Goal: Task Accomplishment & Management: Manage account settings

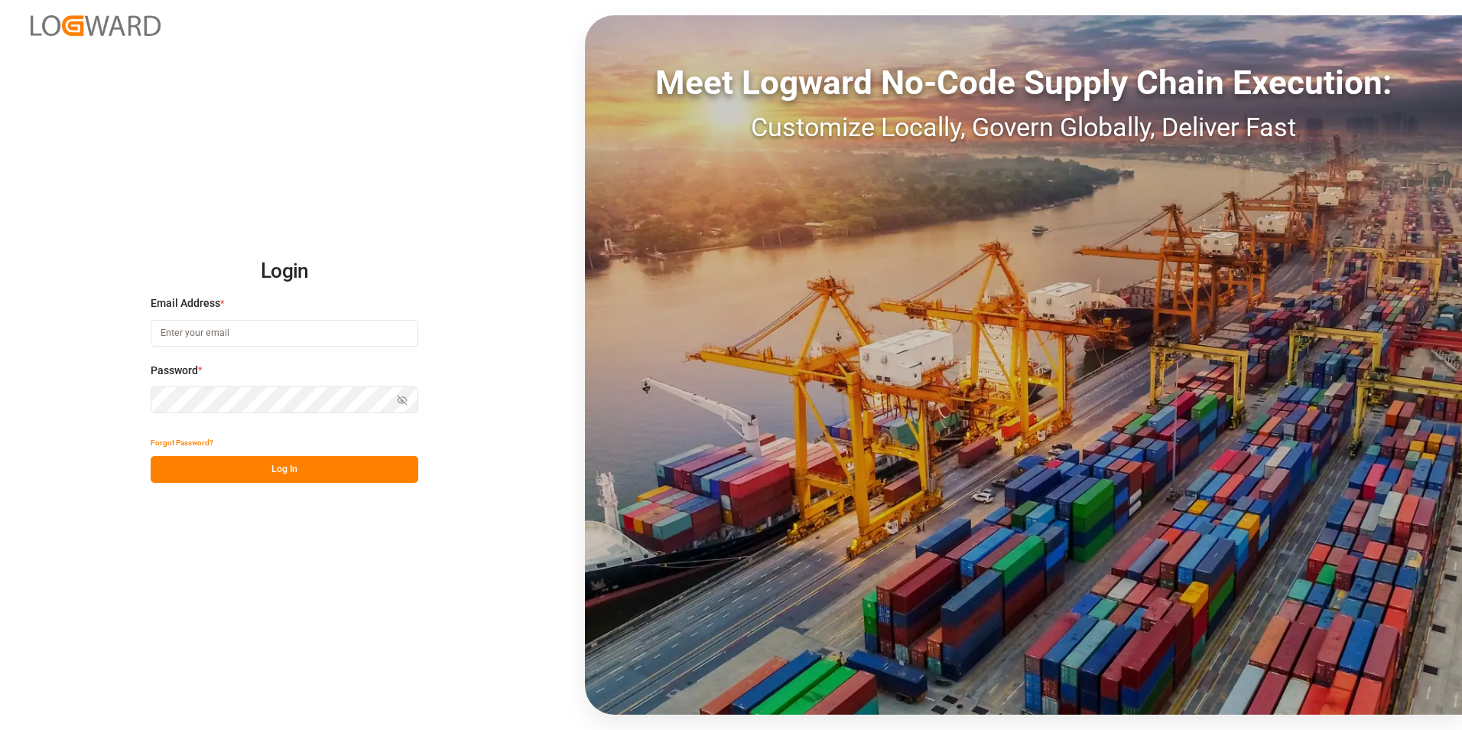
type input "[PERSON_NAME][EMAIL_ADDRESS][DOMAIN_NAME]"
click at [352, 470] on button "Log In" at bounding box center [285, 469] width 268 height 27
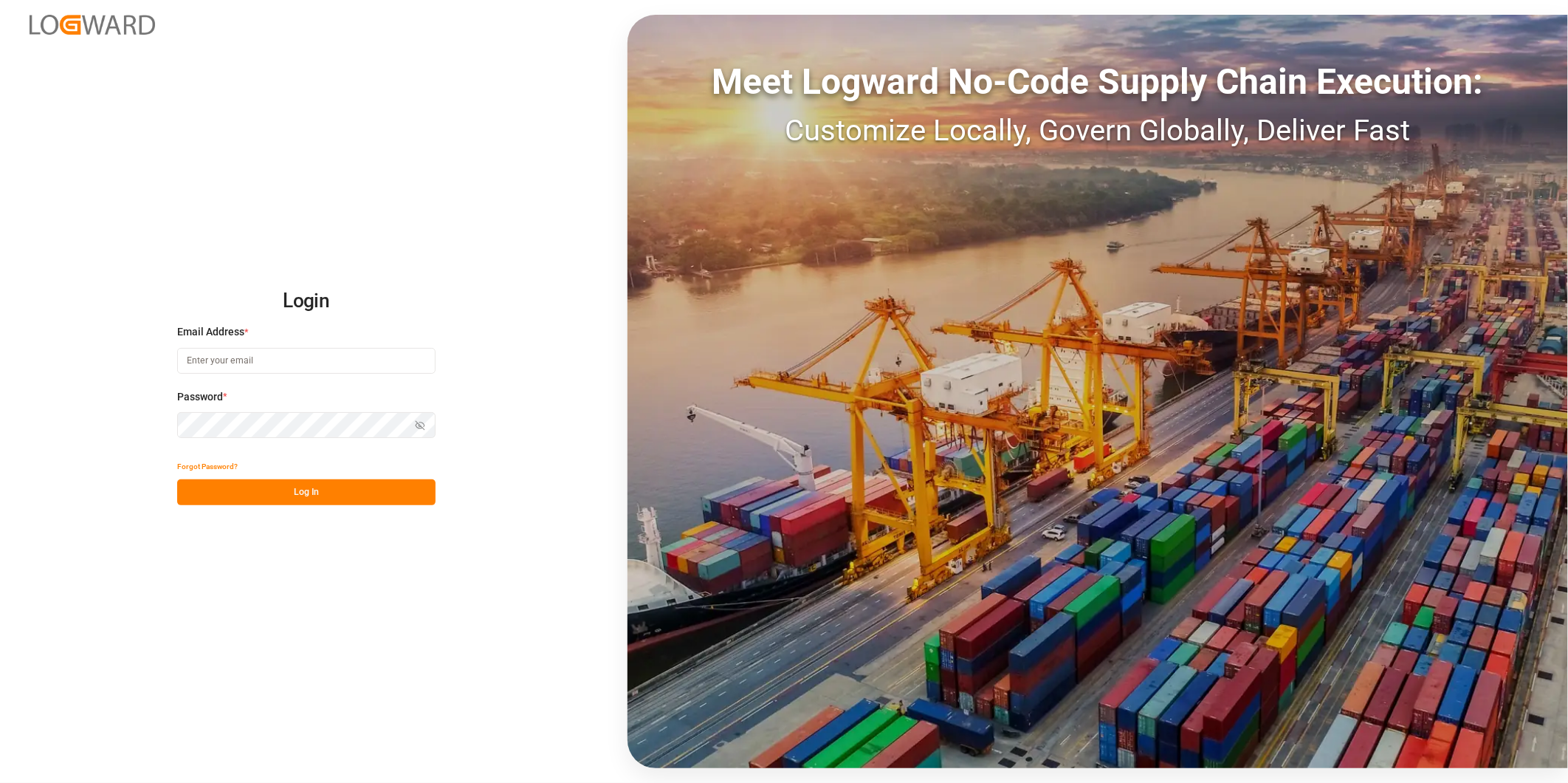
type input "[PERSON_NAME][EMAIL_ADDRESS][DOMAIN_NAME]"
click at [378, 502] on button "Log In" at bounding box center [307, 491] width 259 height 26
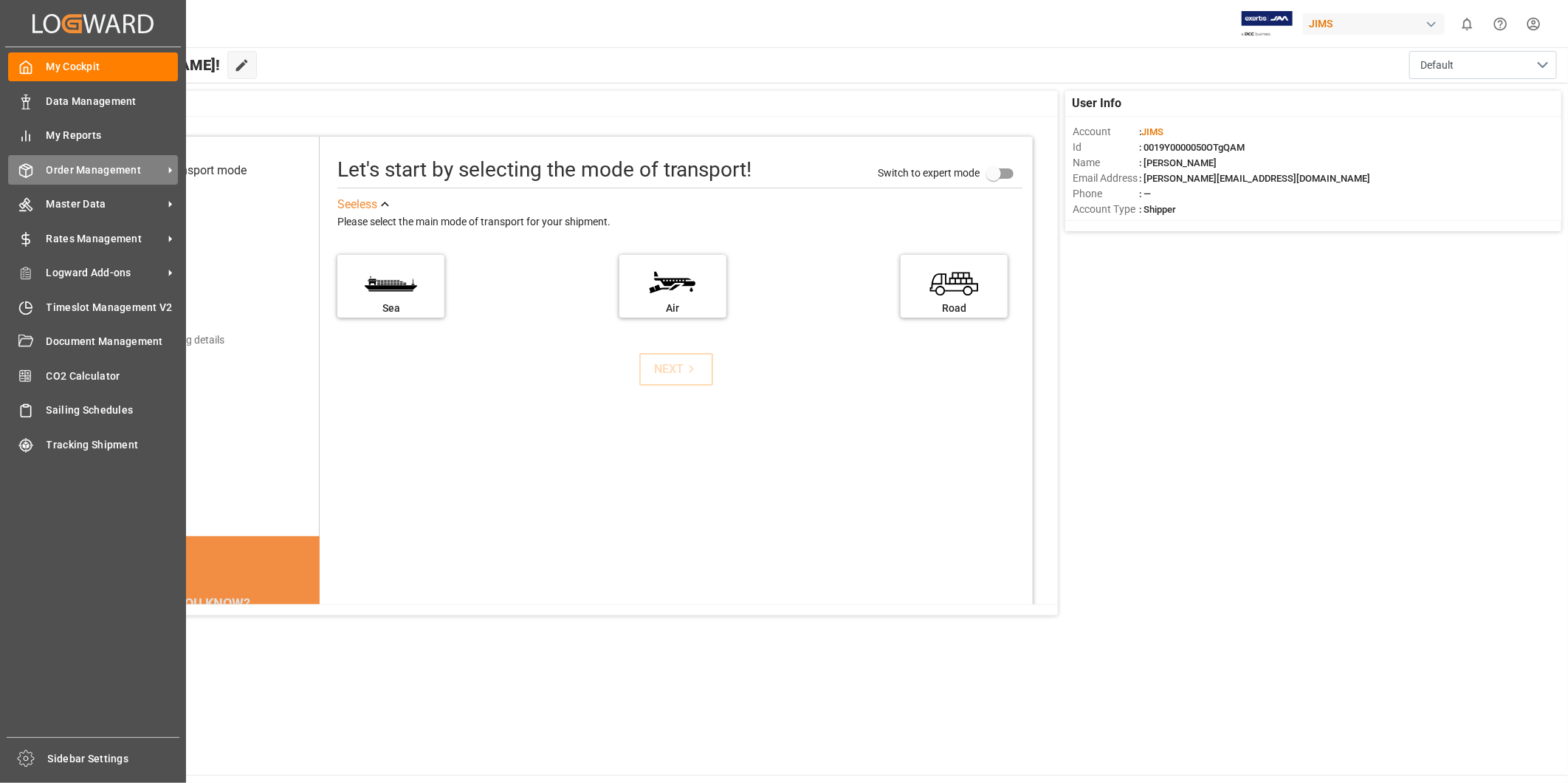
click at [128, 171] on span "Order Management" at bounding box center [104, 170] width 117 height 15
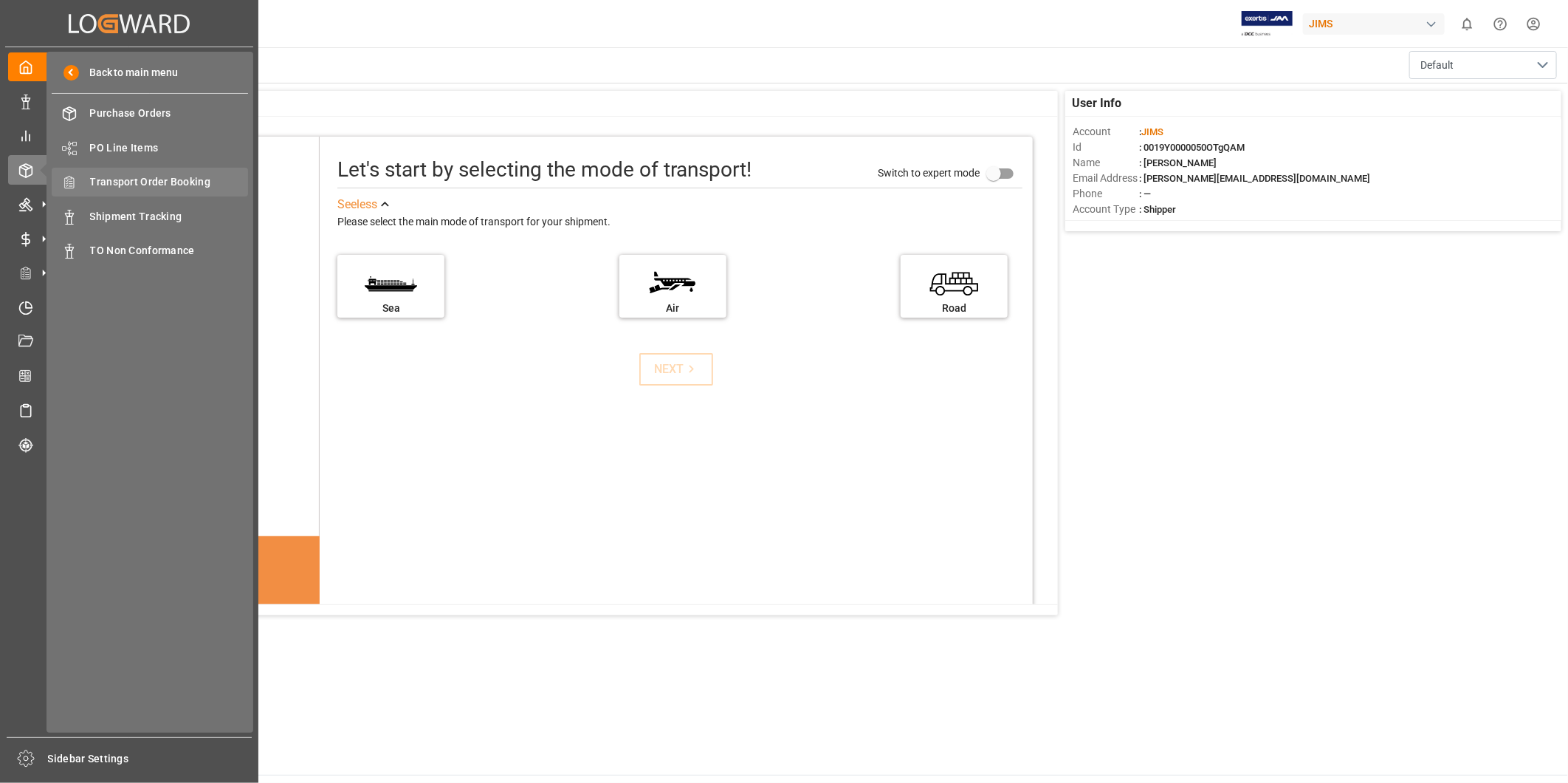
click at [131, 187] on span "Transport Order Booking" at bounding box center [169, 182] width 158 height 15
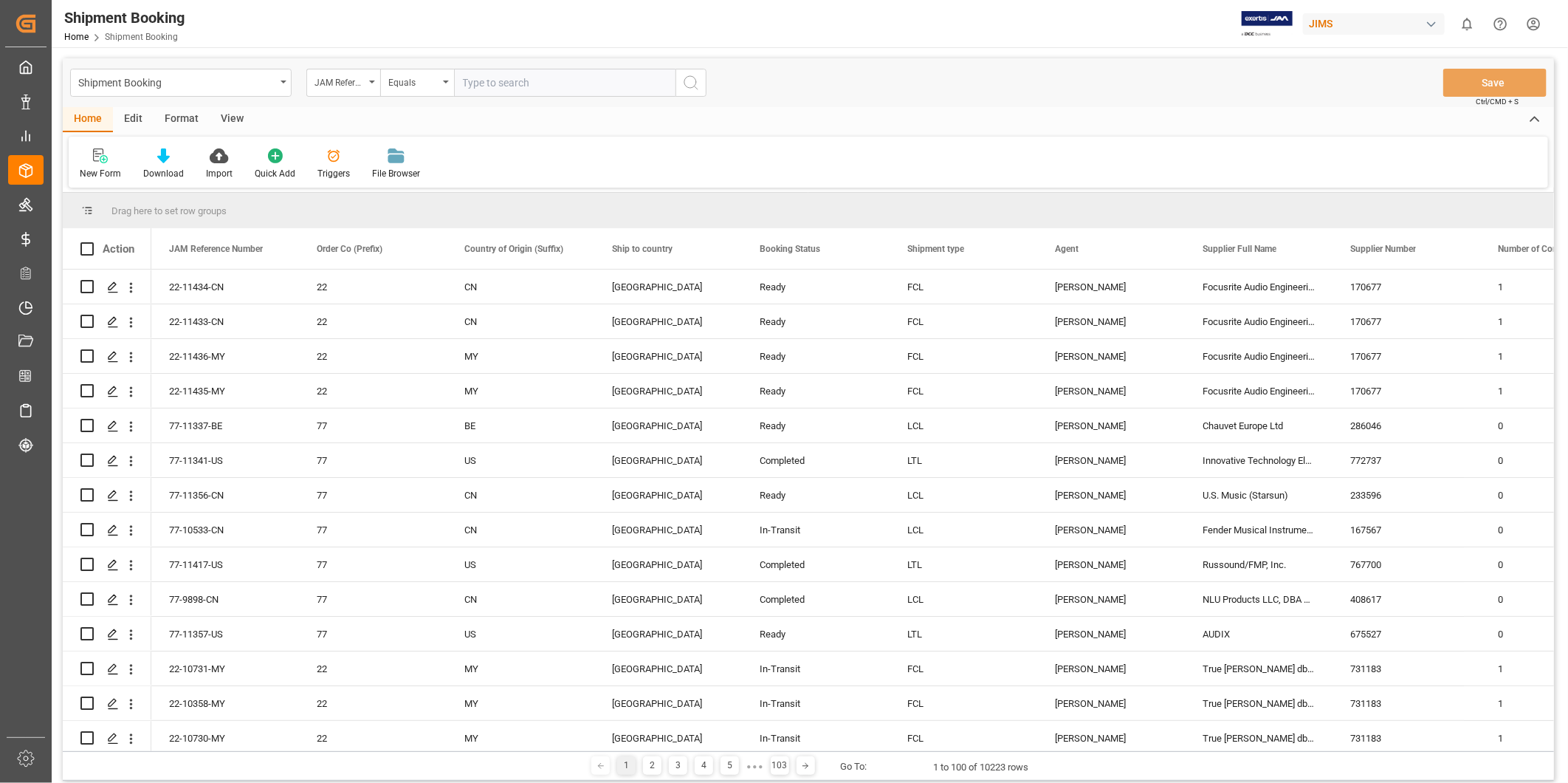
click at [526, 83] on input "text" at bounding box center [564, 82] width 221 height 28
type input "22-9252-CN"
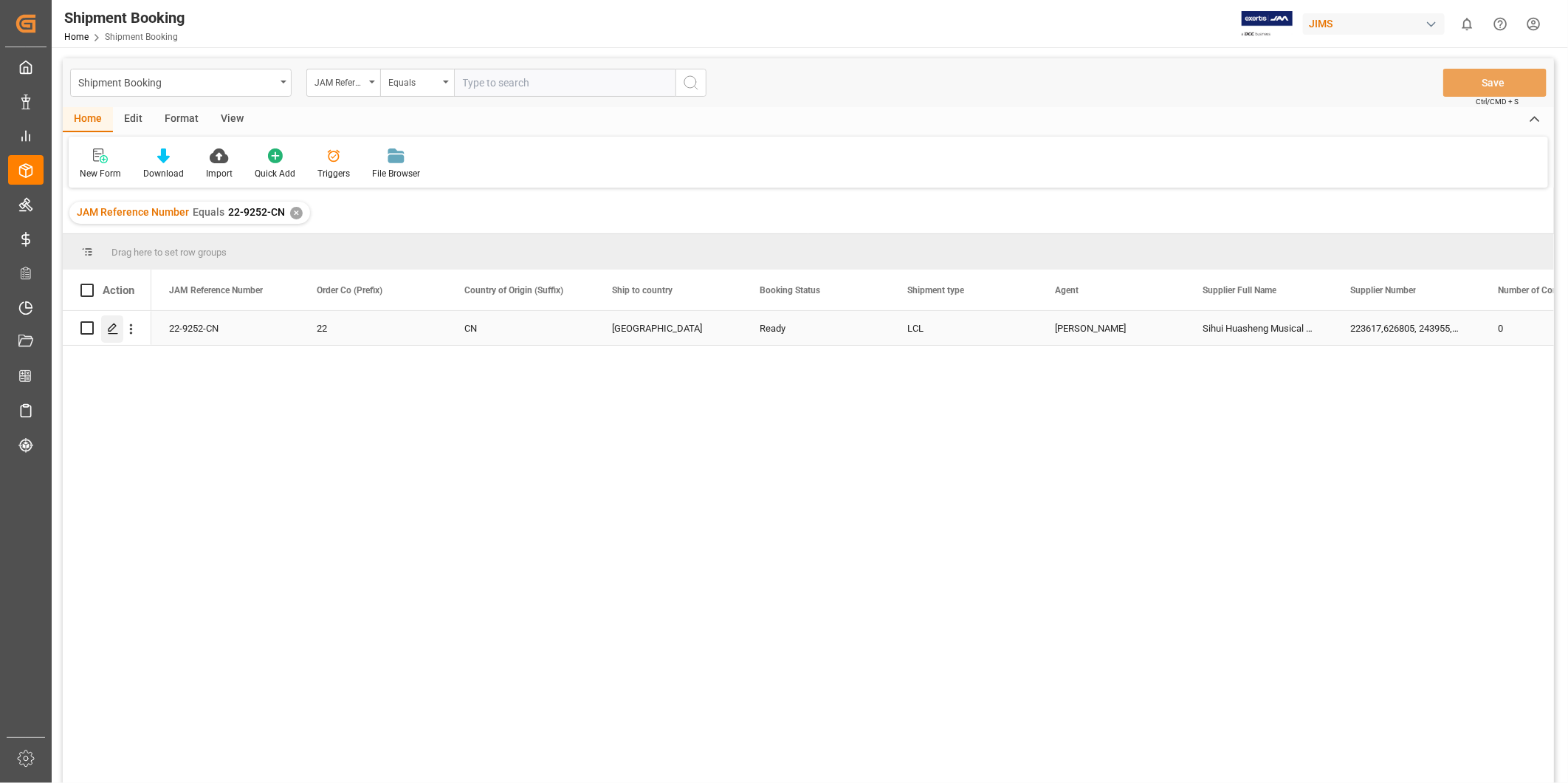
click at [109, 320] on div "Press SPACE to select this row." at bounding box center [112, 329] width 22 height 27
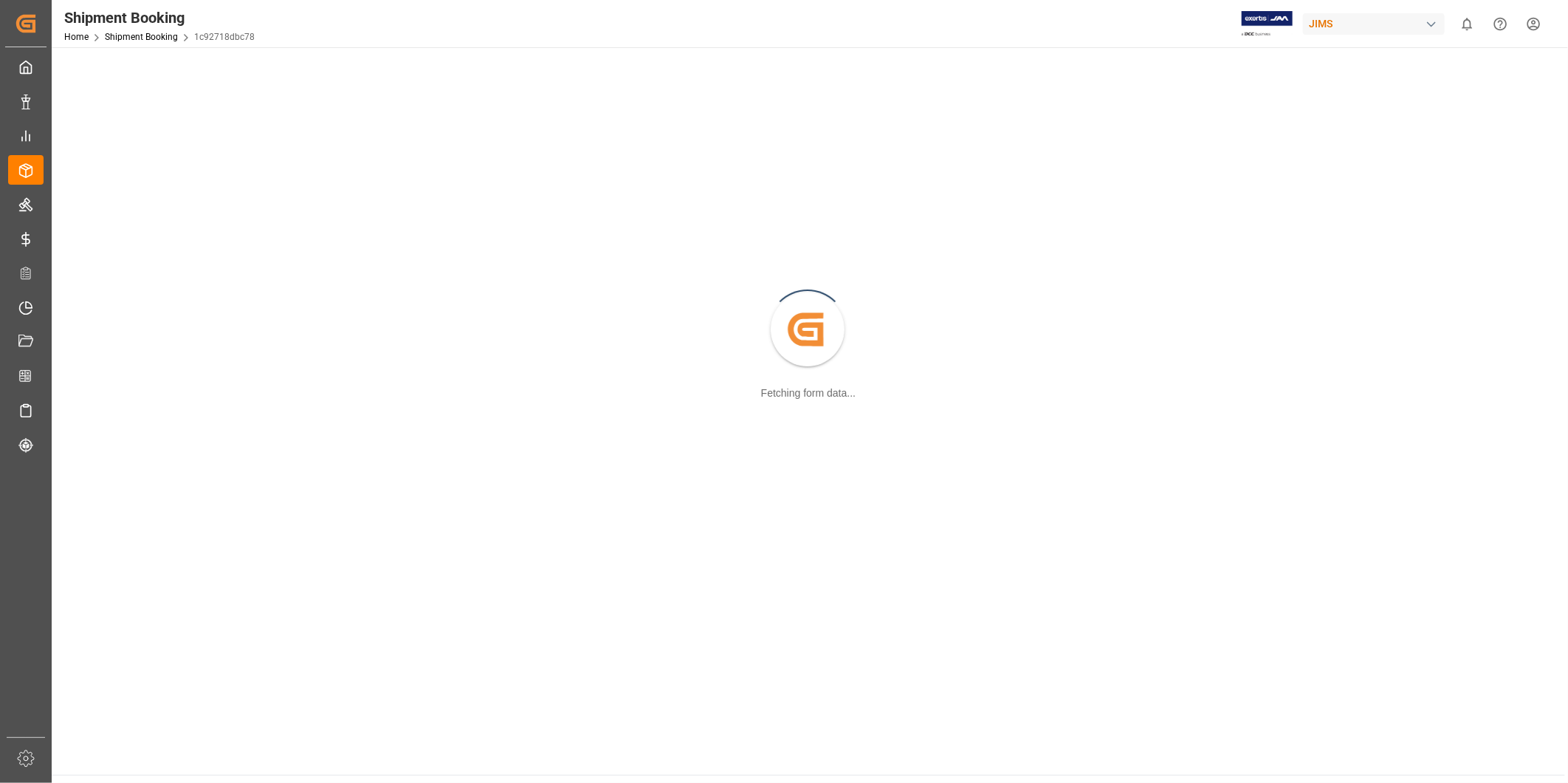
scroll to position [159, 0]
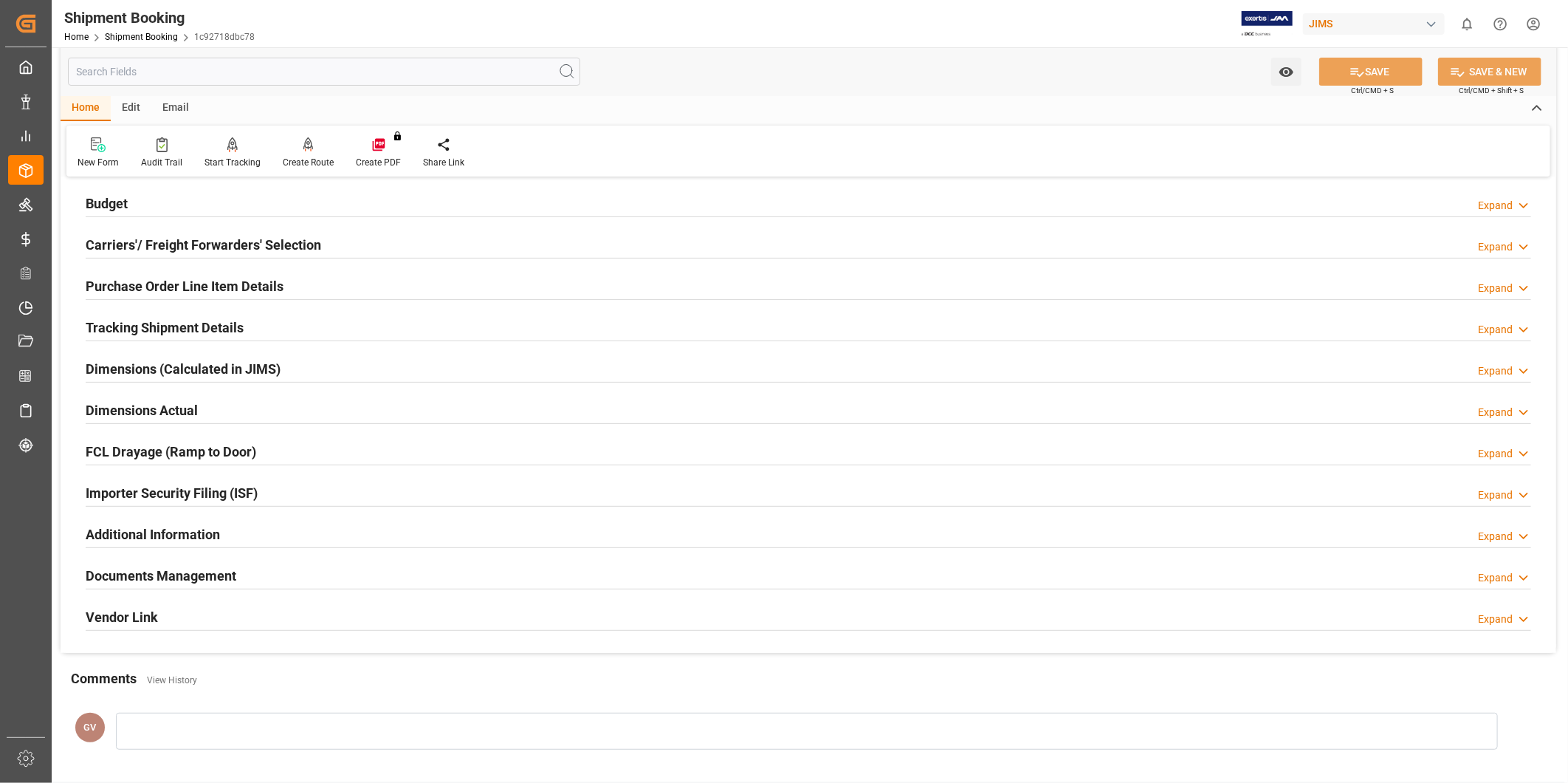
click at [219, 581] on h2 "Documents Management" at bounding box center [161, 575] width 151 height 20
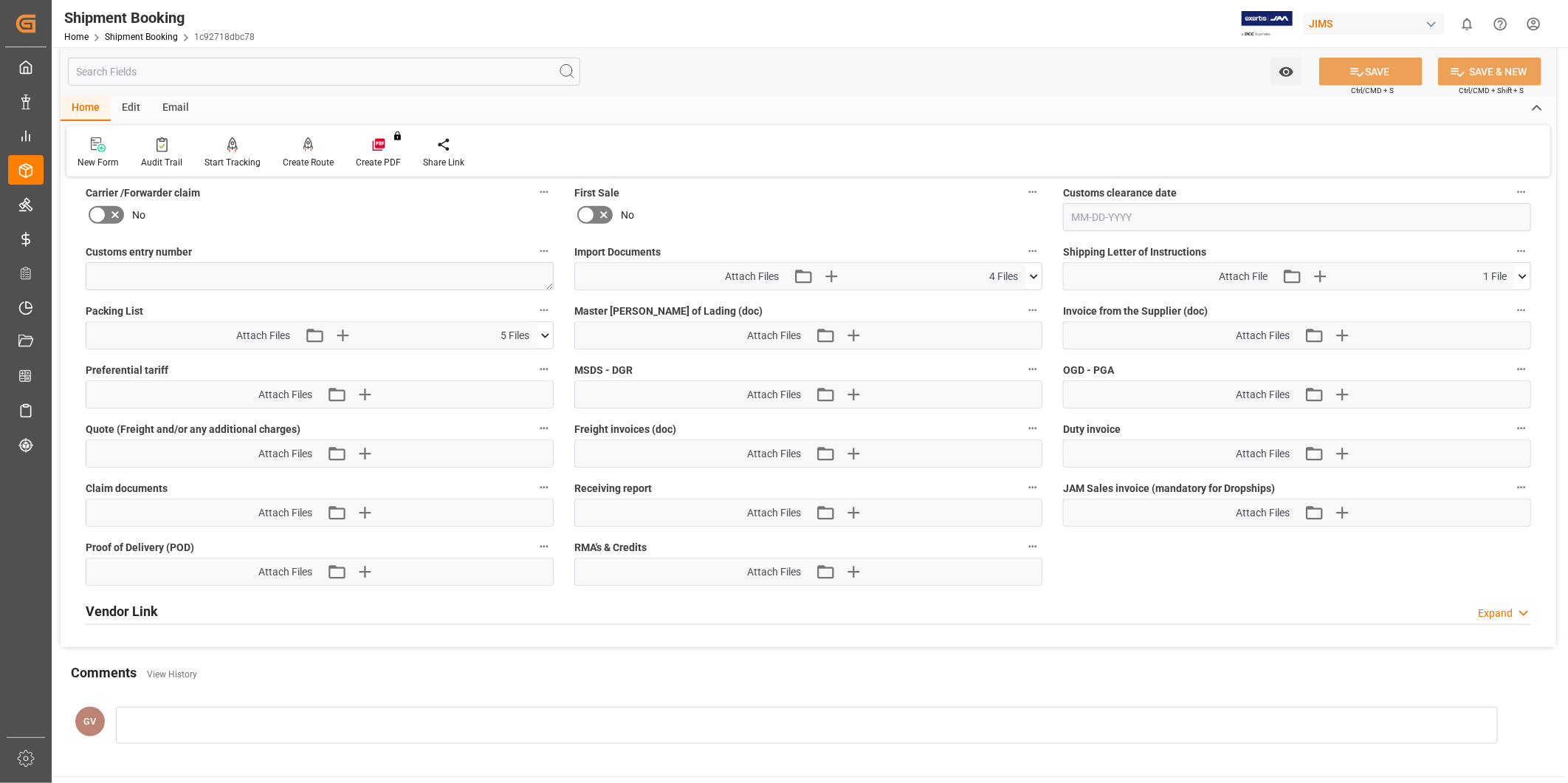
scroll to position [707, 0]
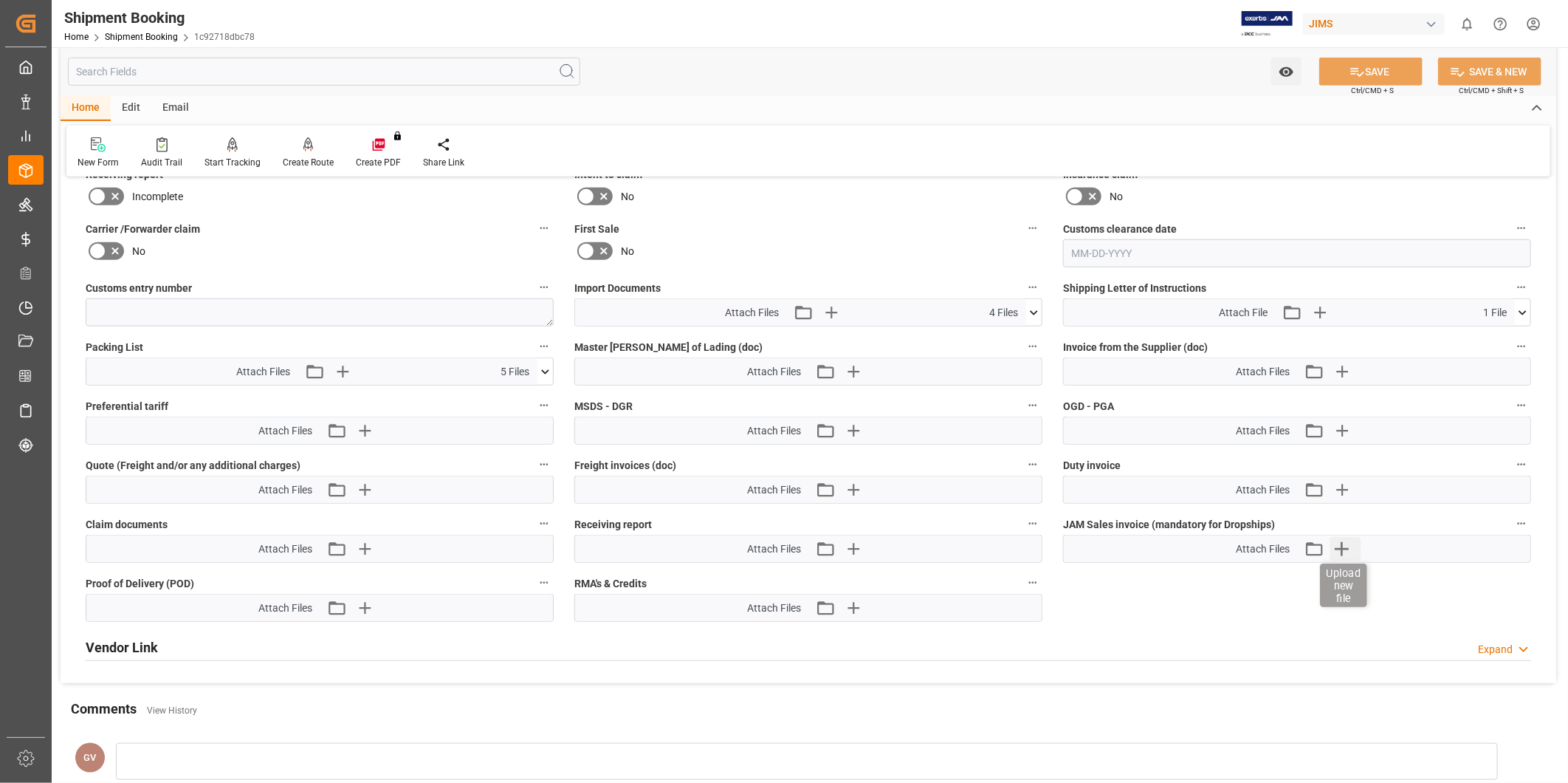
click at [1338, 545] on icon "button" at bounding box center [1342, 548] width 14 height 14
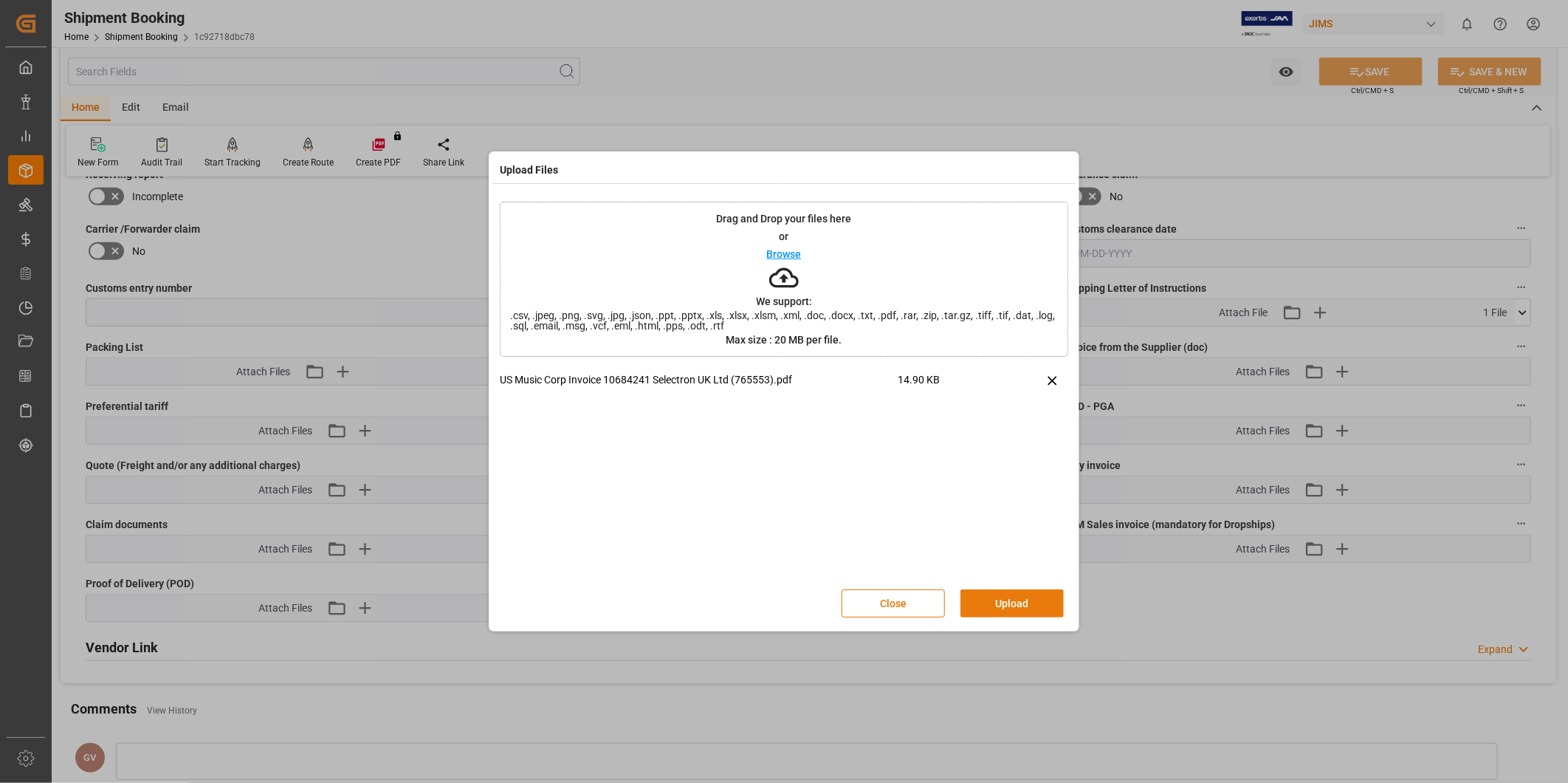
click at [1034, 592] on button "Upload" at bounding box center [1012, 602] width 103 height 28
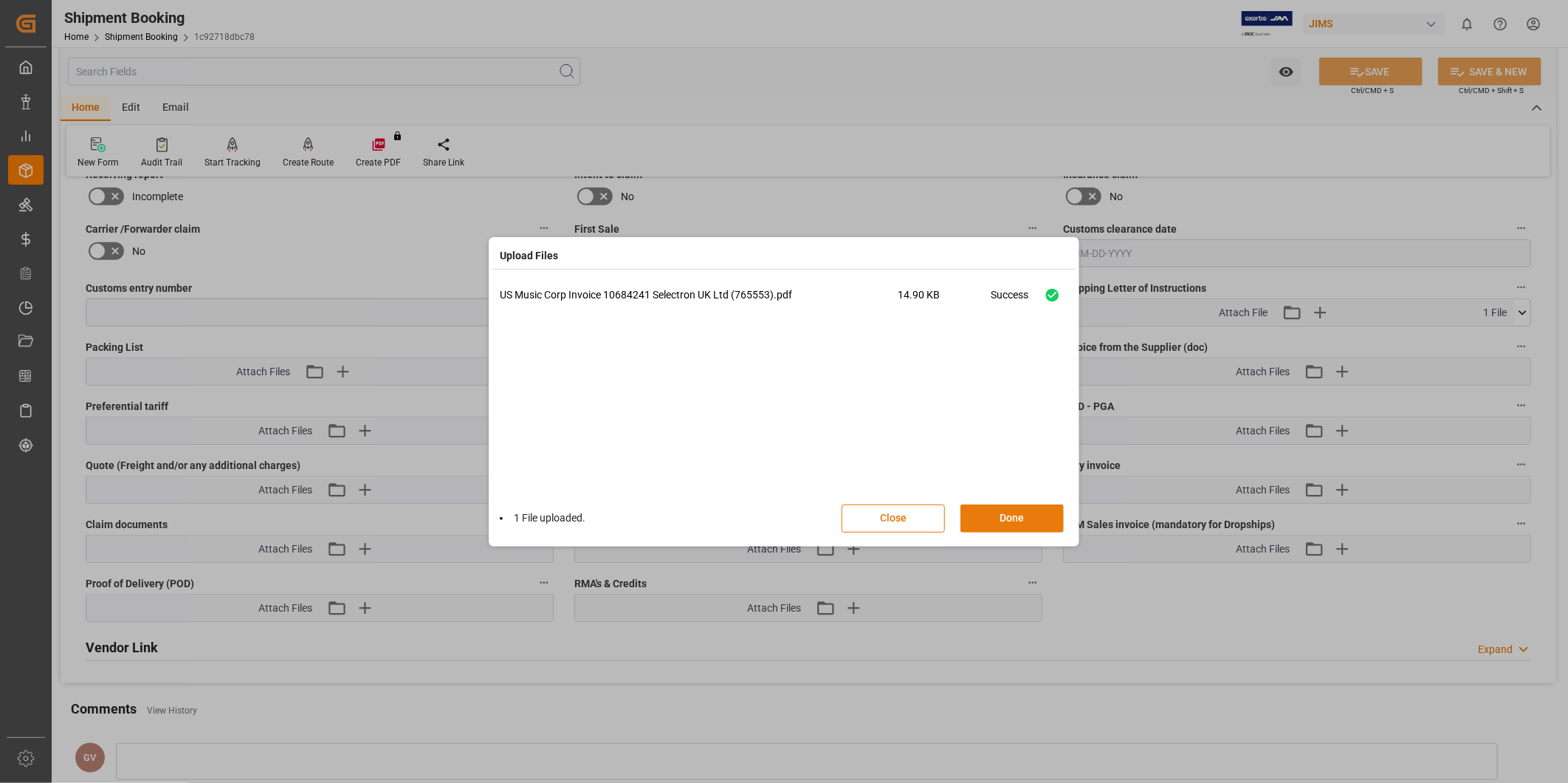
click at [1034, 517] on button "Done" at bounding box center [1012, 517] width 103 height 28
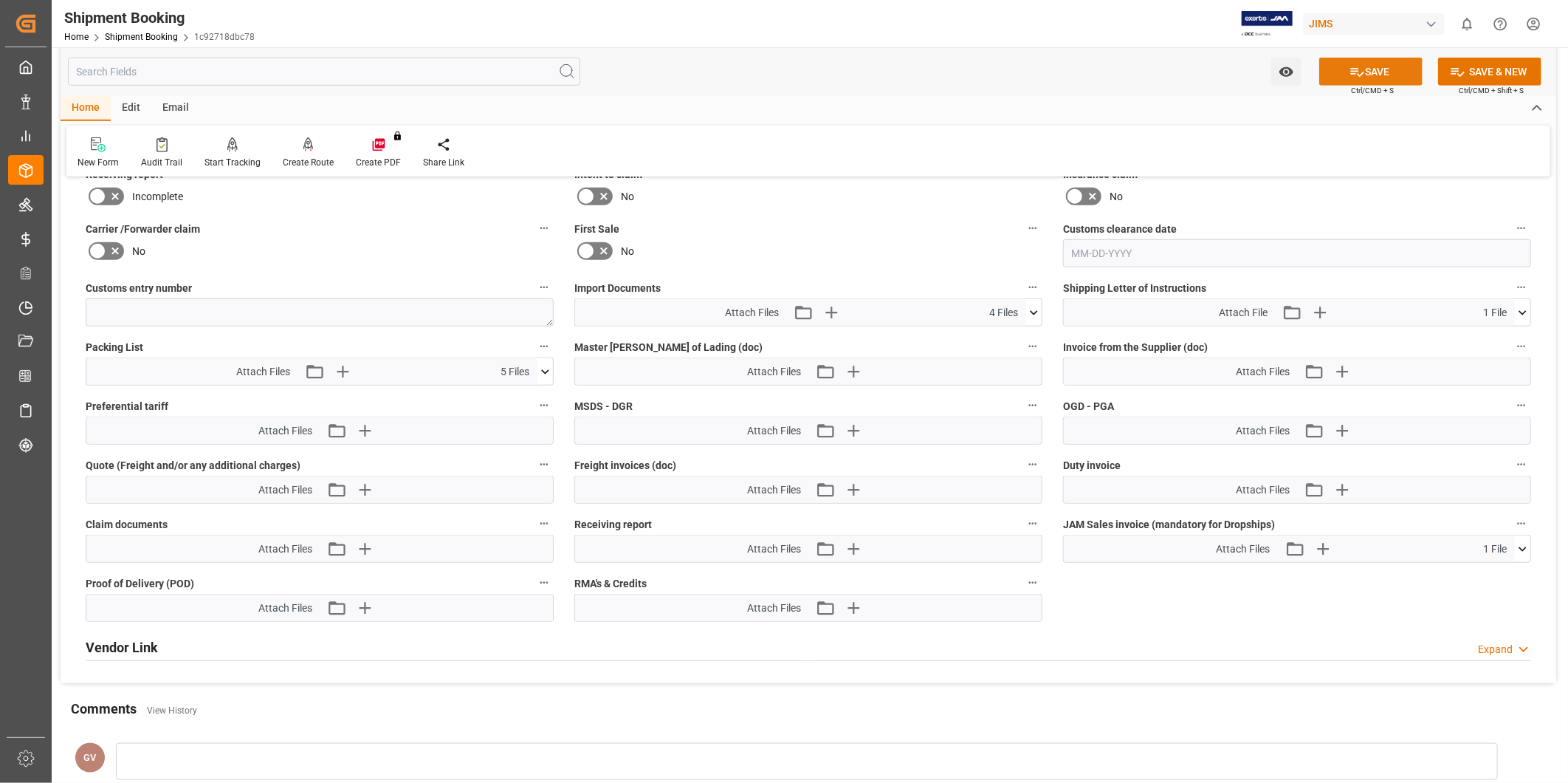
click at [1352, 79] on button "SAVE" at bounding box center [1371, 71] width 103 height 28
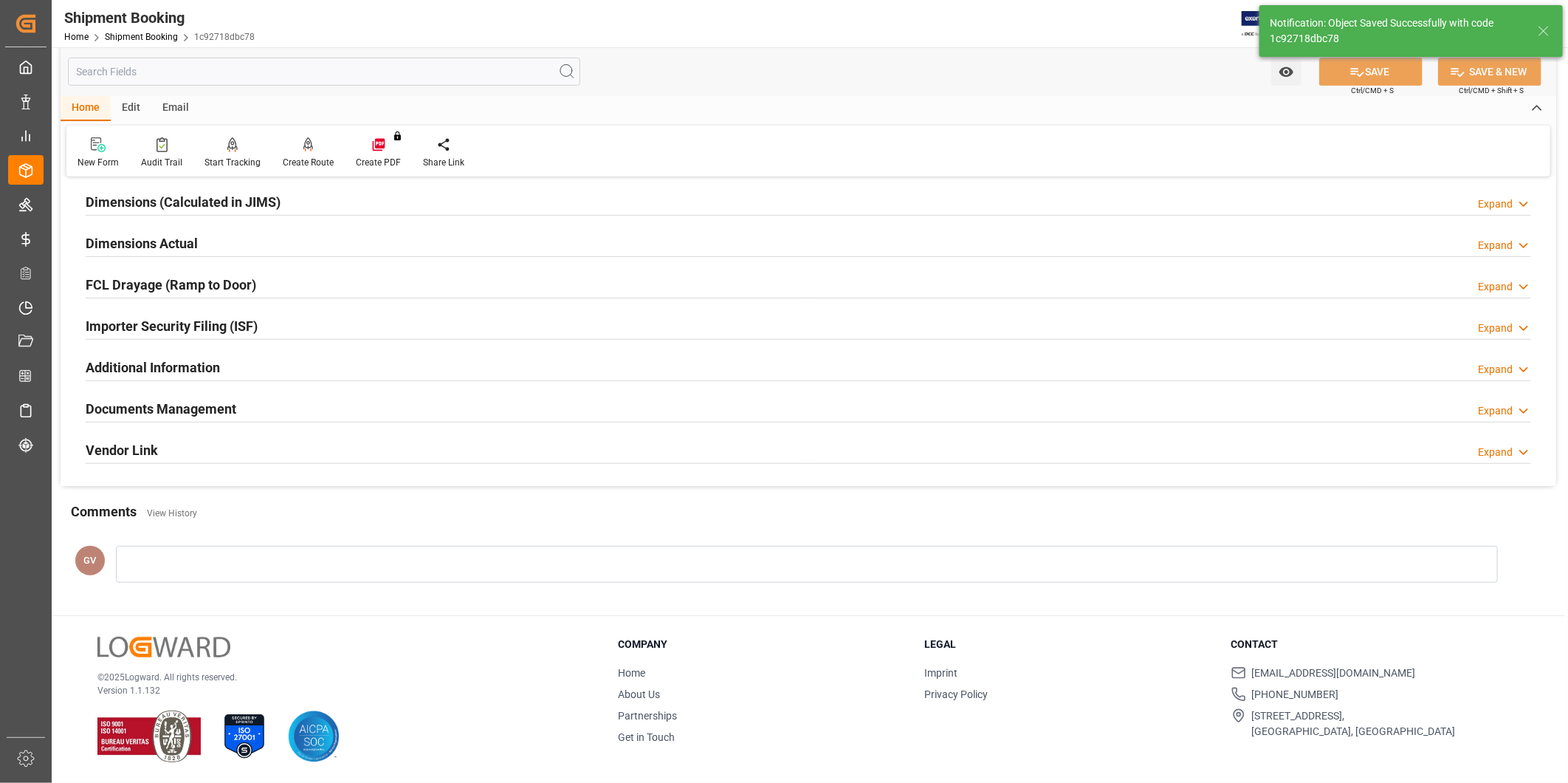
scroll to position [327, 0]
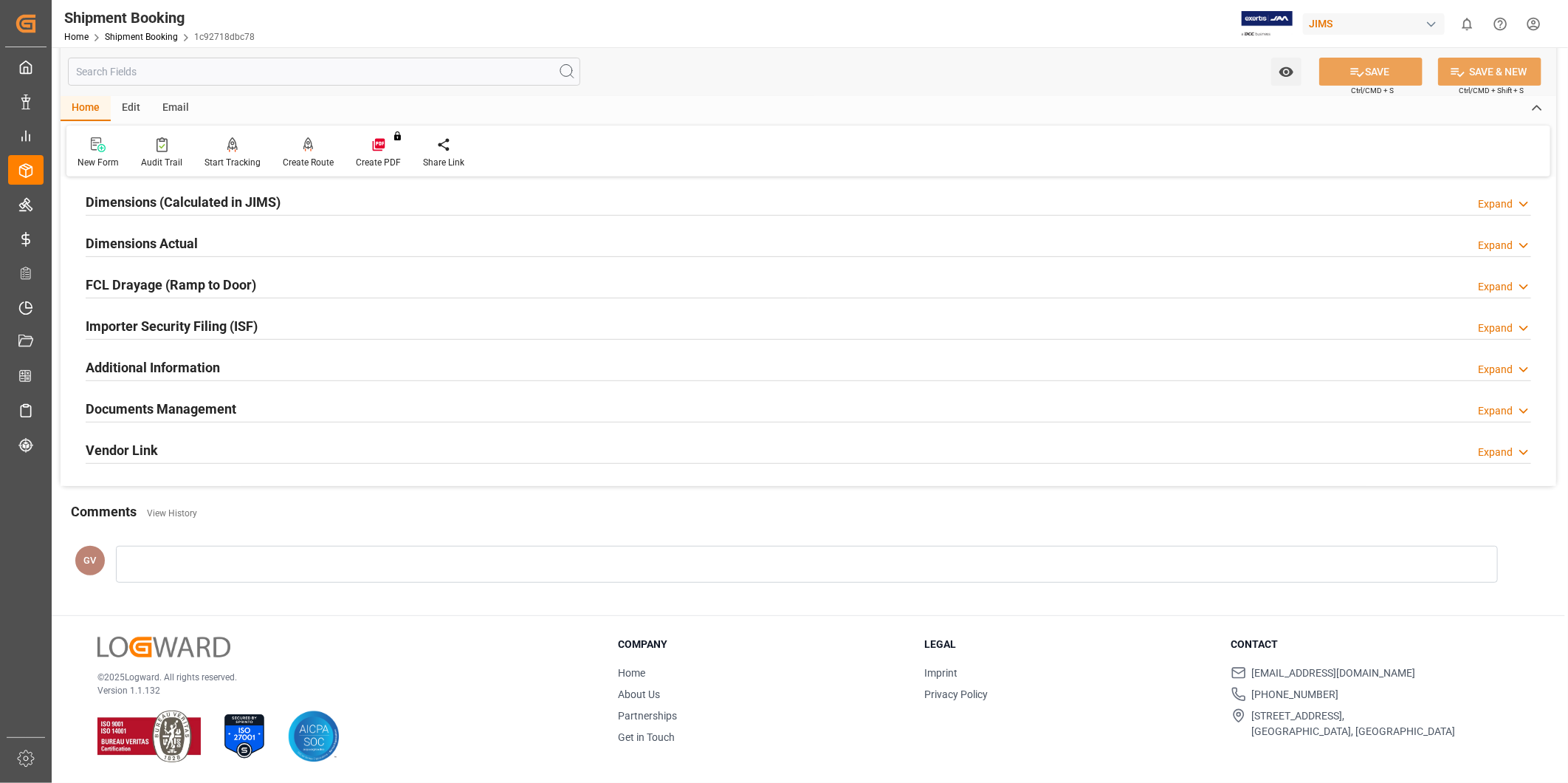
click at [311, 409] on div "Documents Management Expand" at bounding box center [808, 407] width 1445 height 28
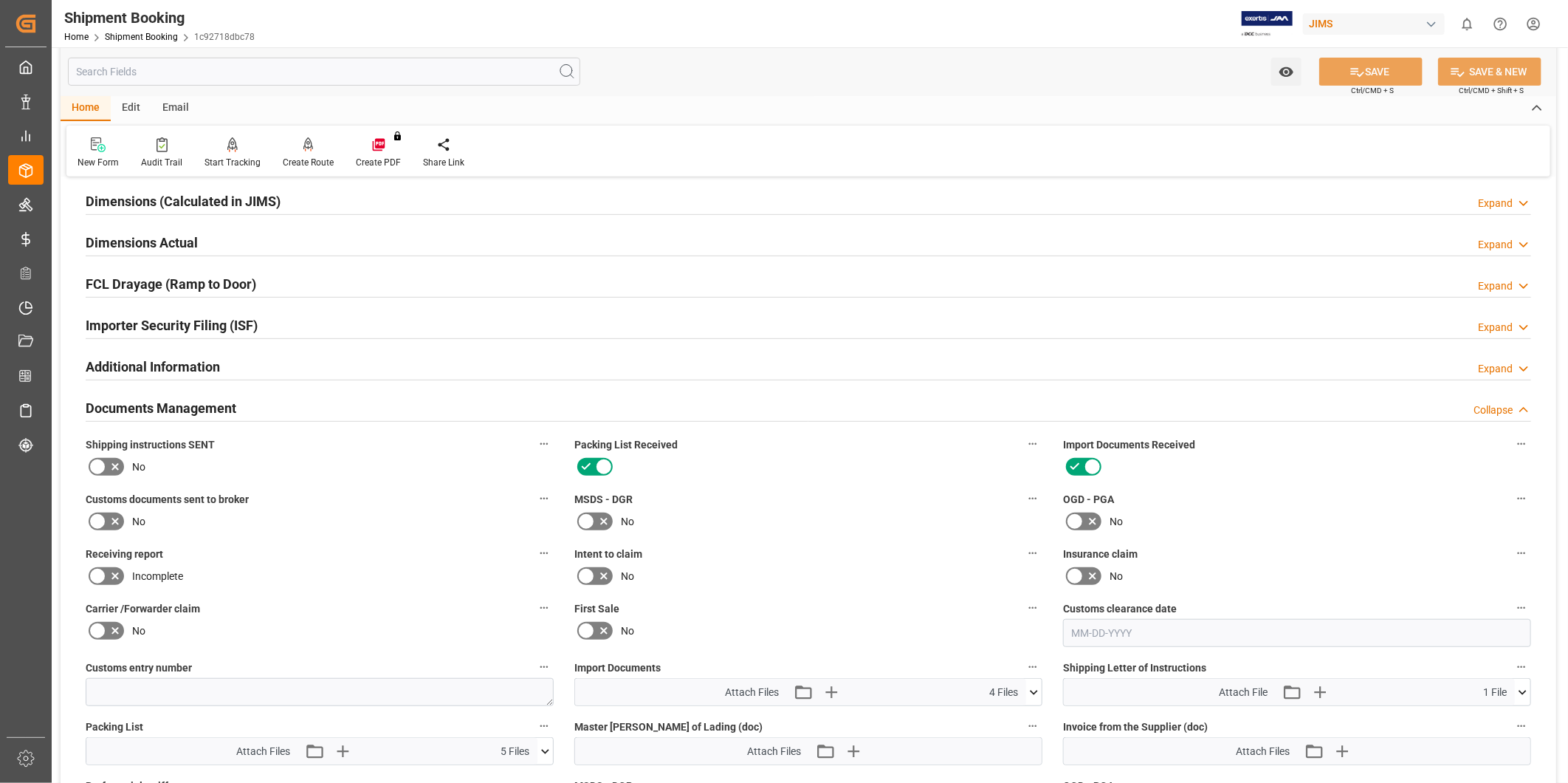
scroll to position [707, 0]
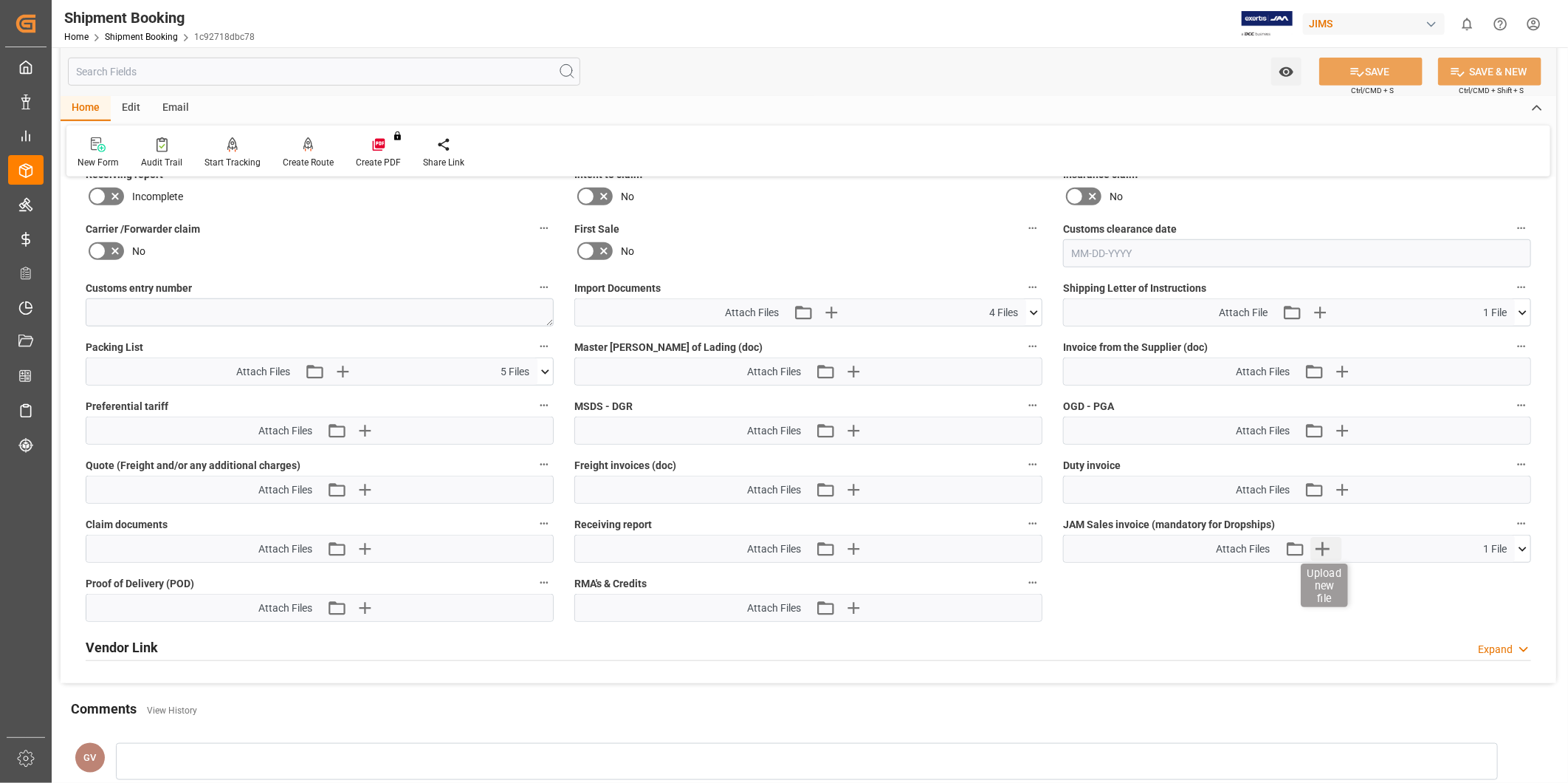
click at [1327, 546] on icon "button" at bounding box center [1323, 548] width 14 height 14
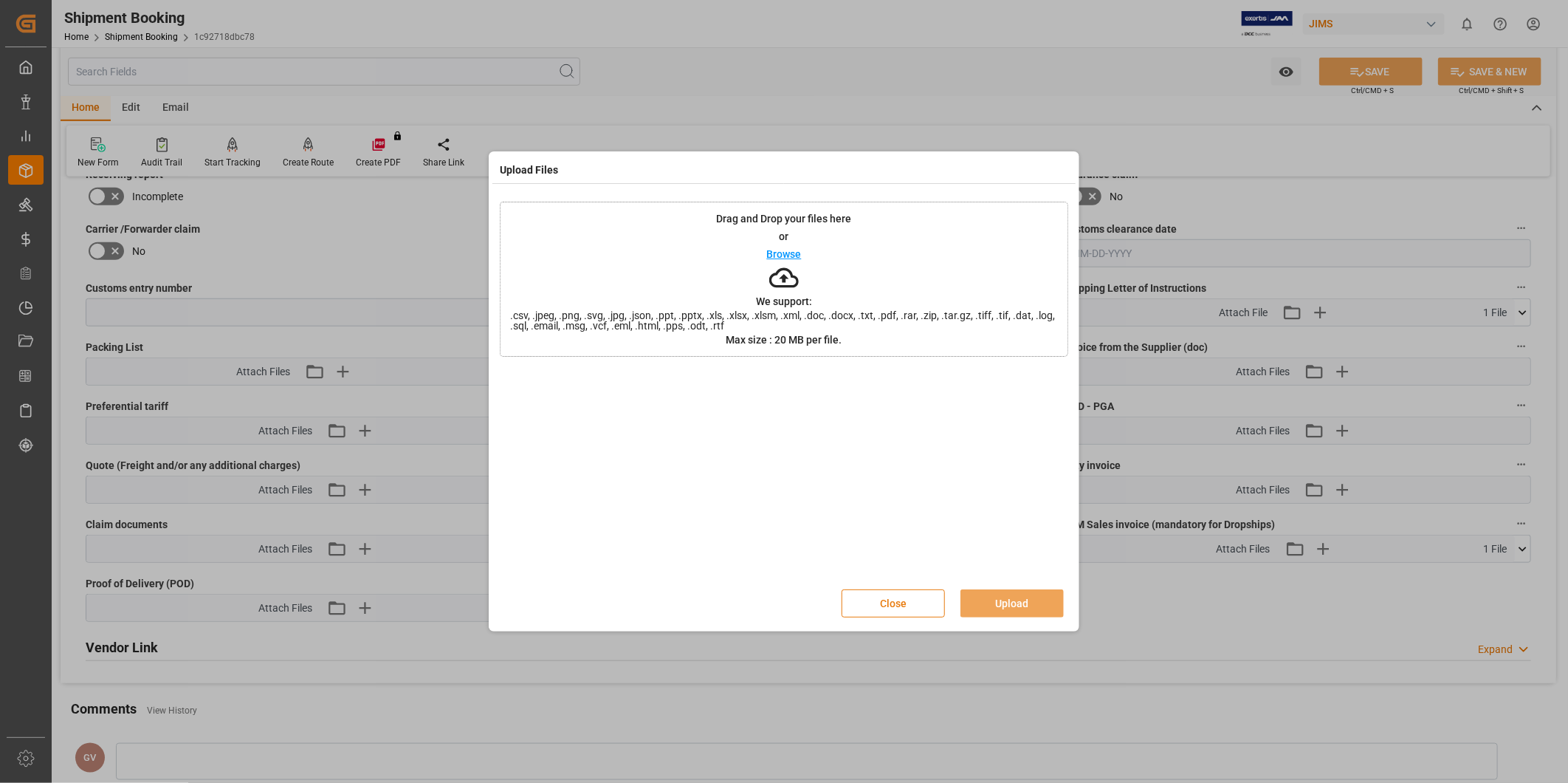
click at [910, 607] on button "Close" at bounding box center [893, 602] width 103 height 28
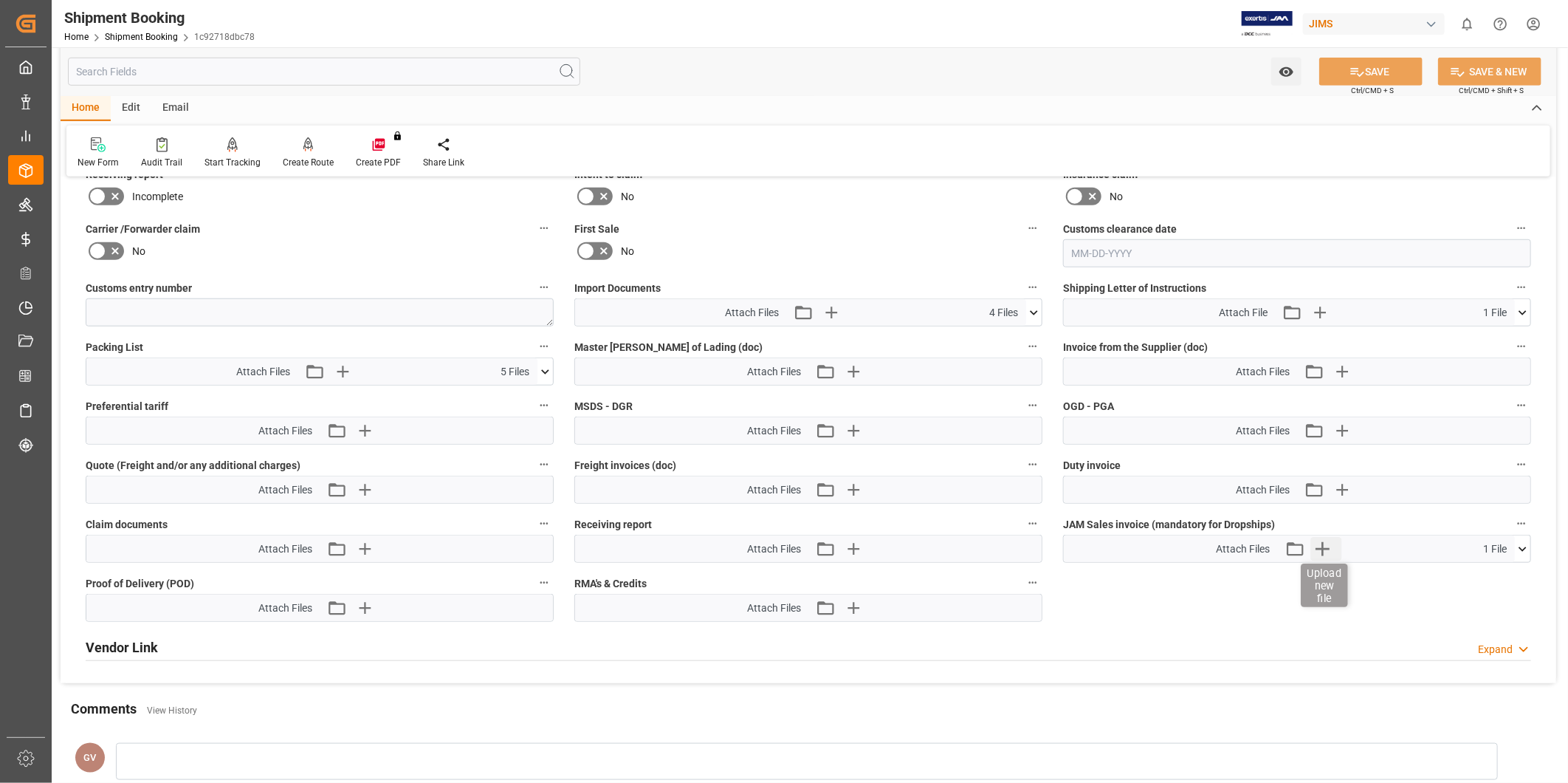
click at [1323, 544] on icon "button" at bounding box center [1323, 548] width 14 height 14
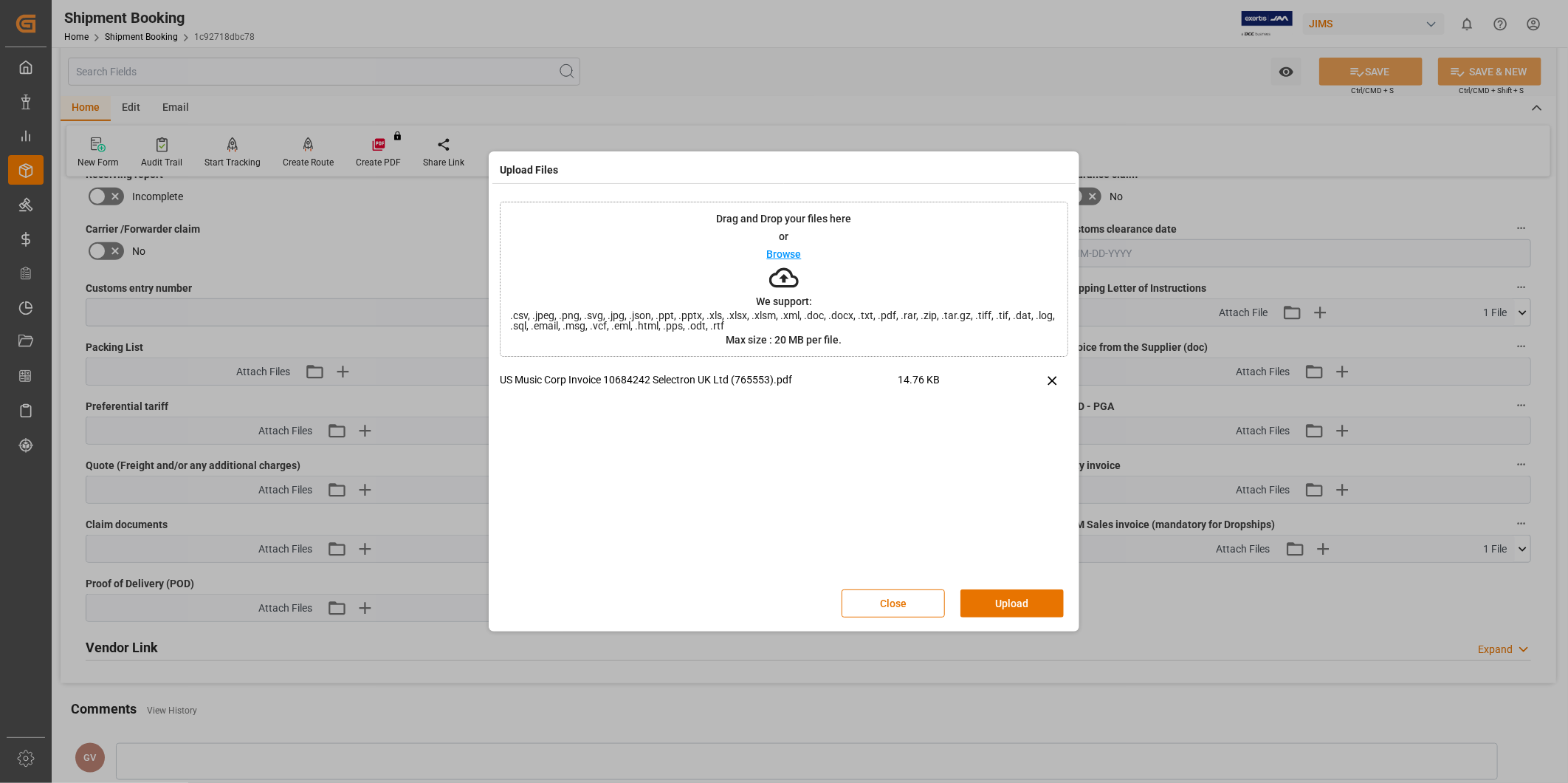
click at [1024, 609] on button "Upload" at bounding box center [1012, 602] width 103 height 28
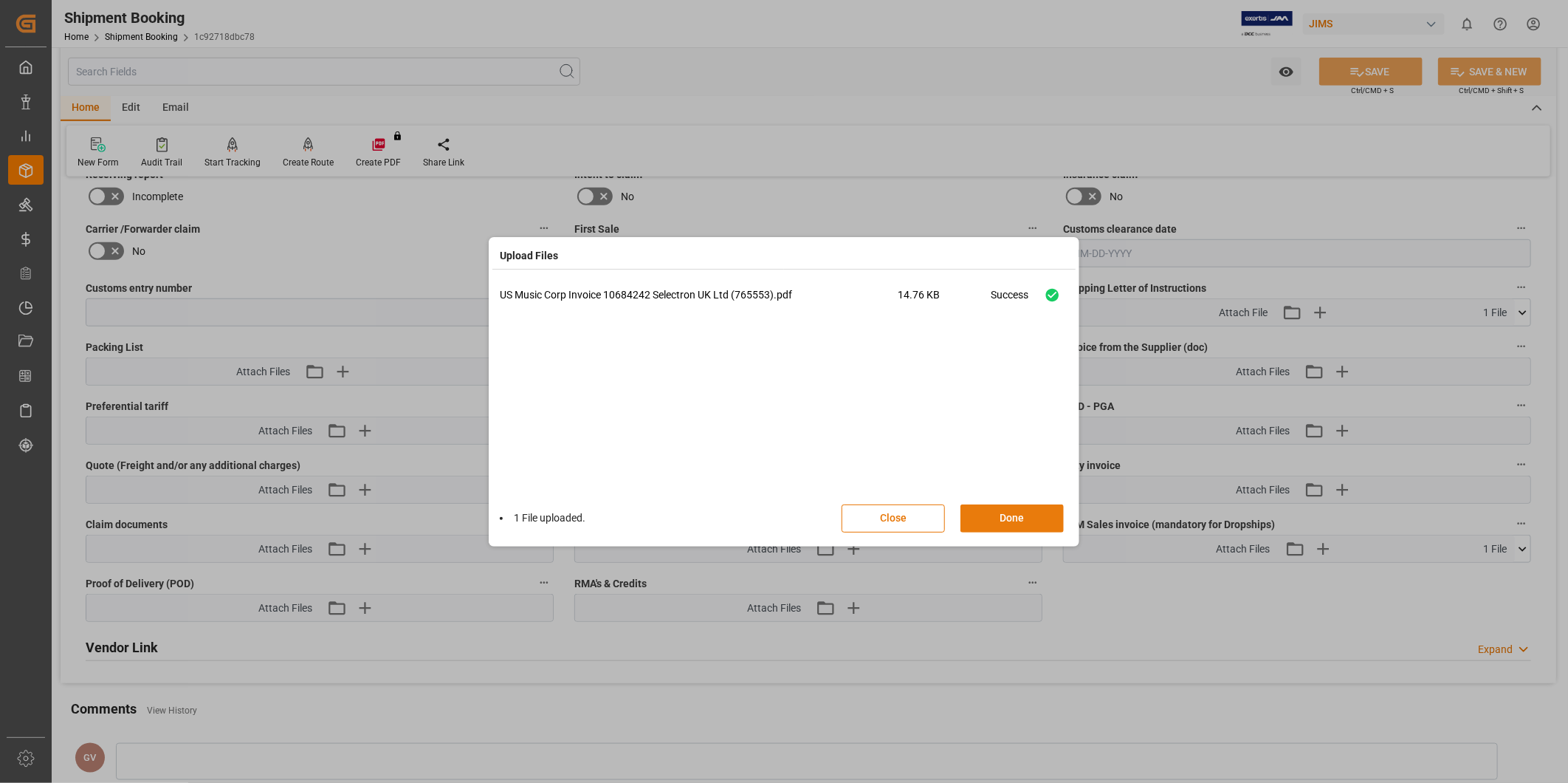
drag, startPoint x: 1027, startPoint y: 508, endPoint x: 1137, endPoint y: 424, distance: 138.4
click at [1027, 507] on button "Done" at bounding box center [1012, 517] width 103 height 28
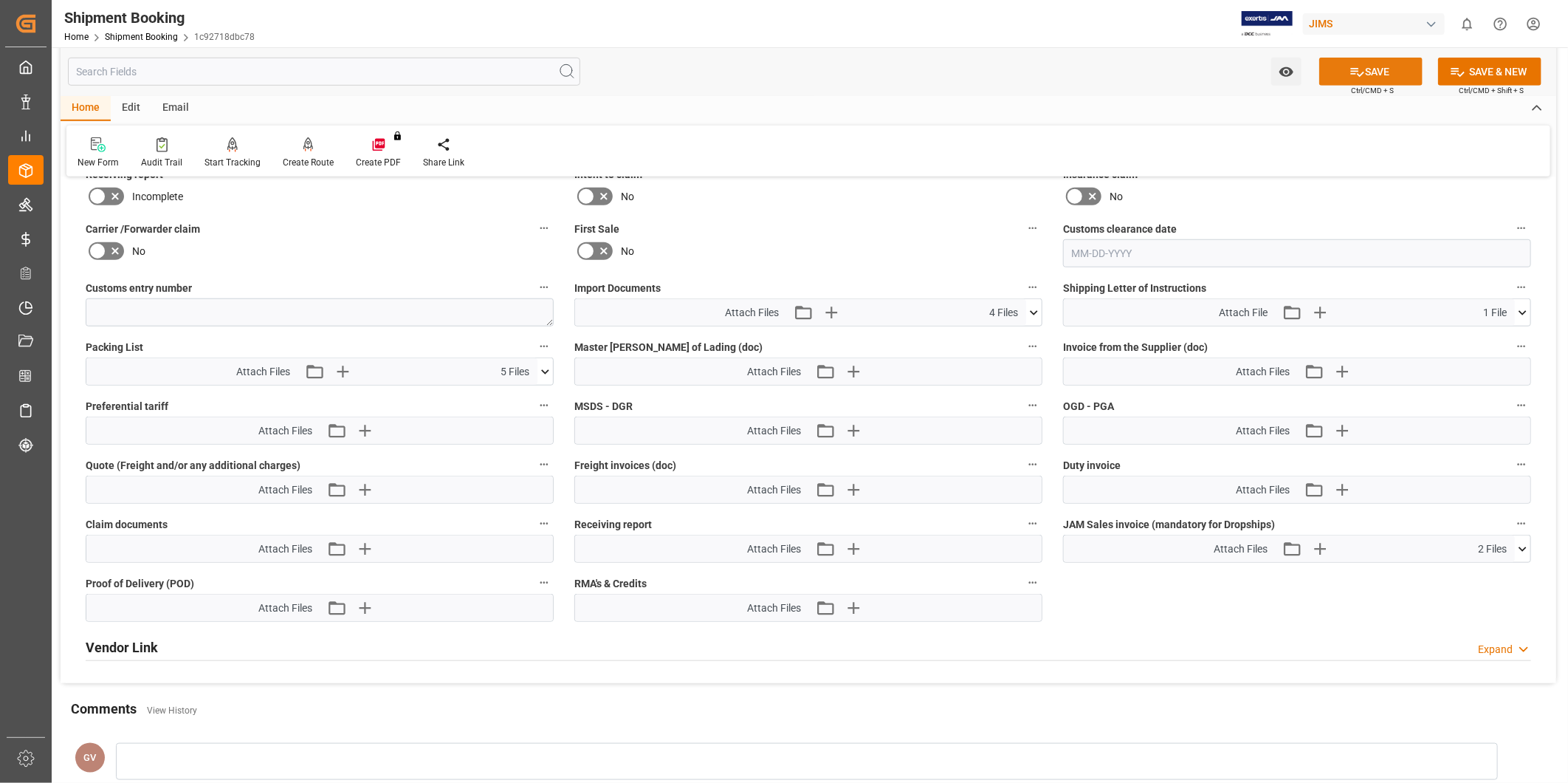
click at [1377, 79] on button "SAVE" at bounding box center [1371, 71] width 103 height 28
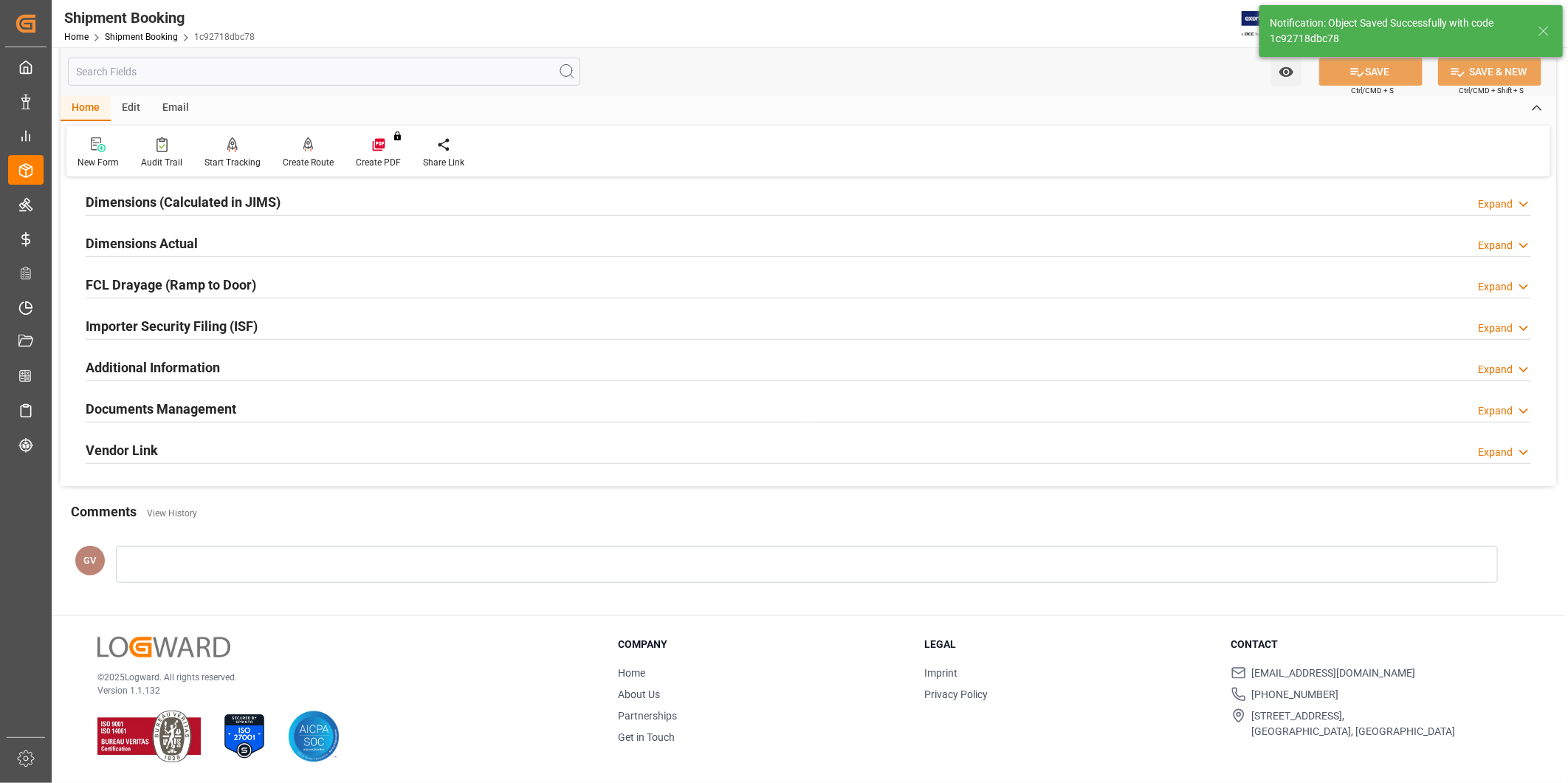
scroll to position [327, 0]
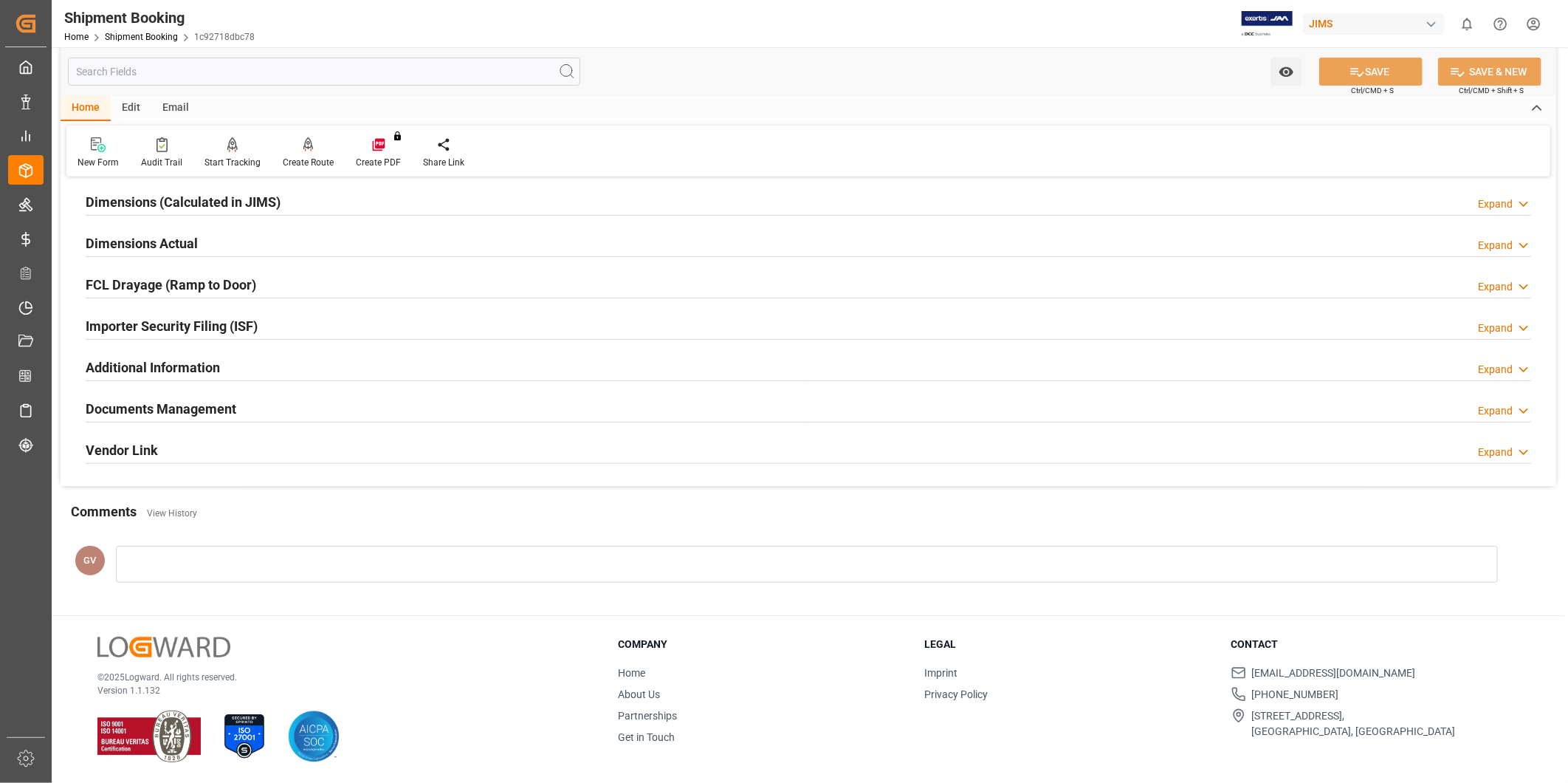
click at [1508, 446] on div "Expand" at bounding box center [1496, 452] width 35 height 15
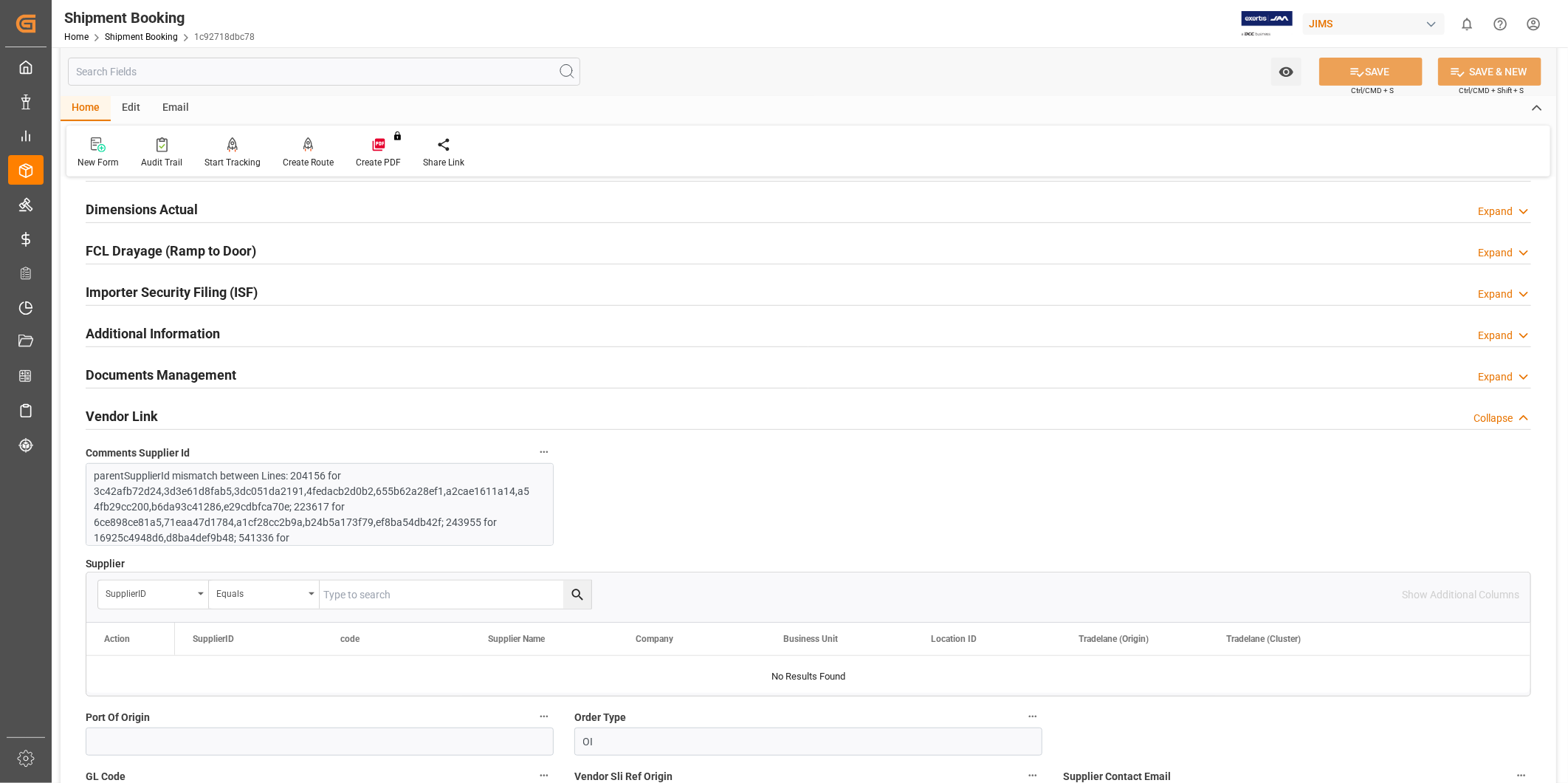
scroll to position [340, 0]
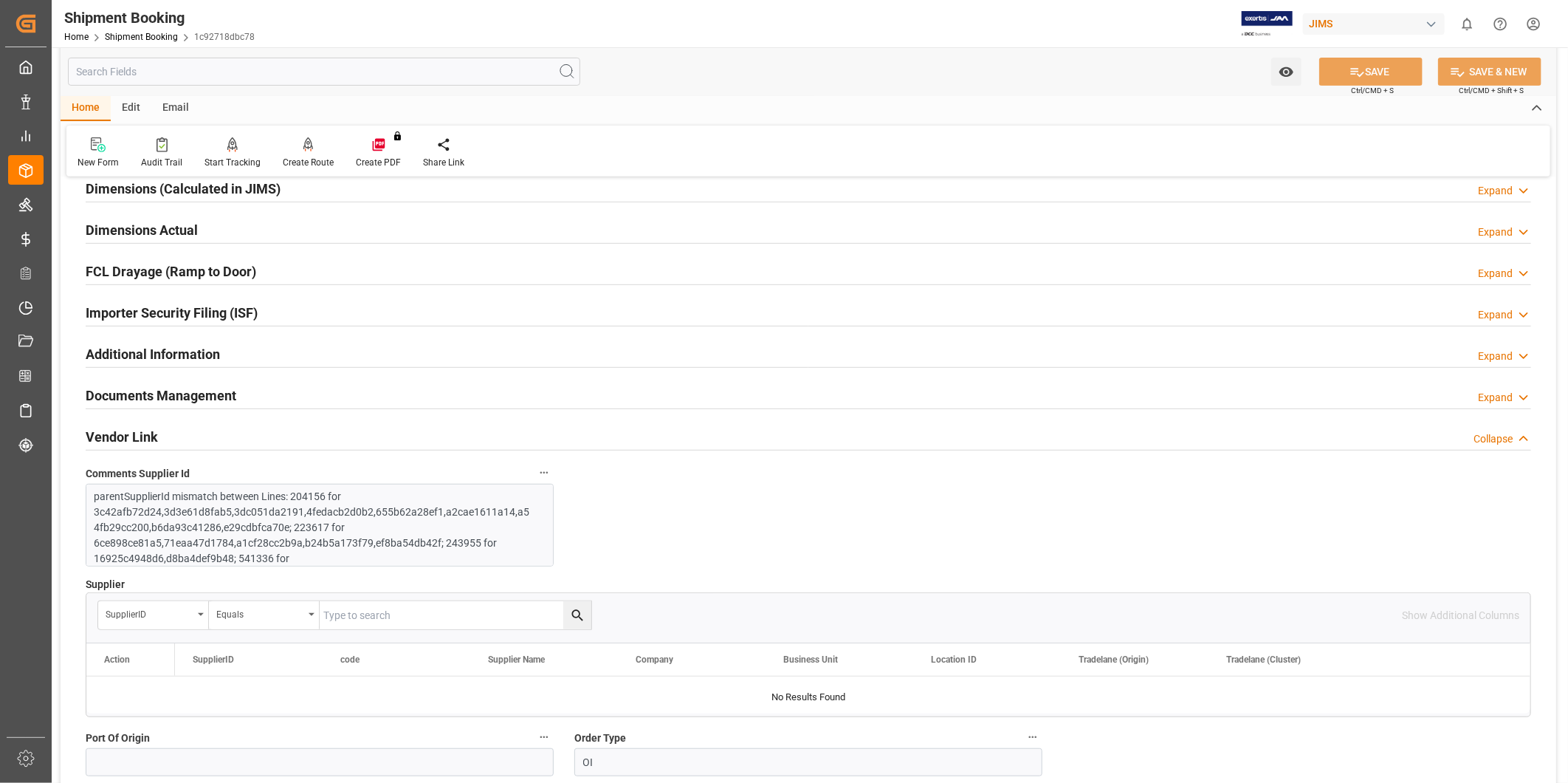
click at [1514, 432] on div "Collapse" at bounding box center [1502, 439] width 58 height 15
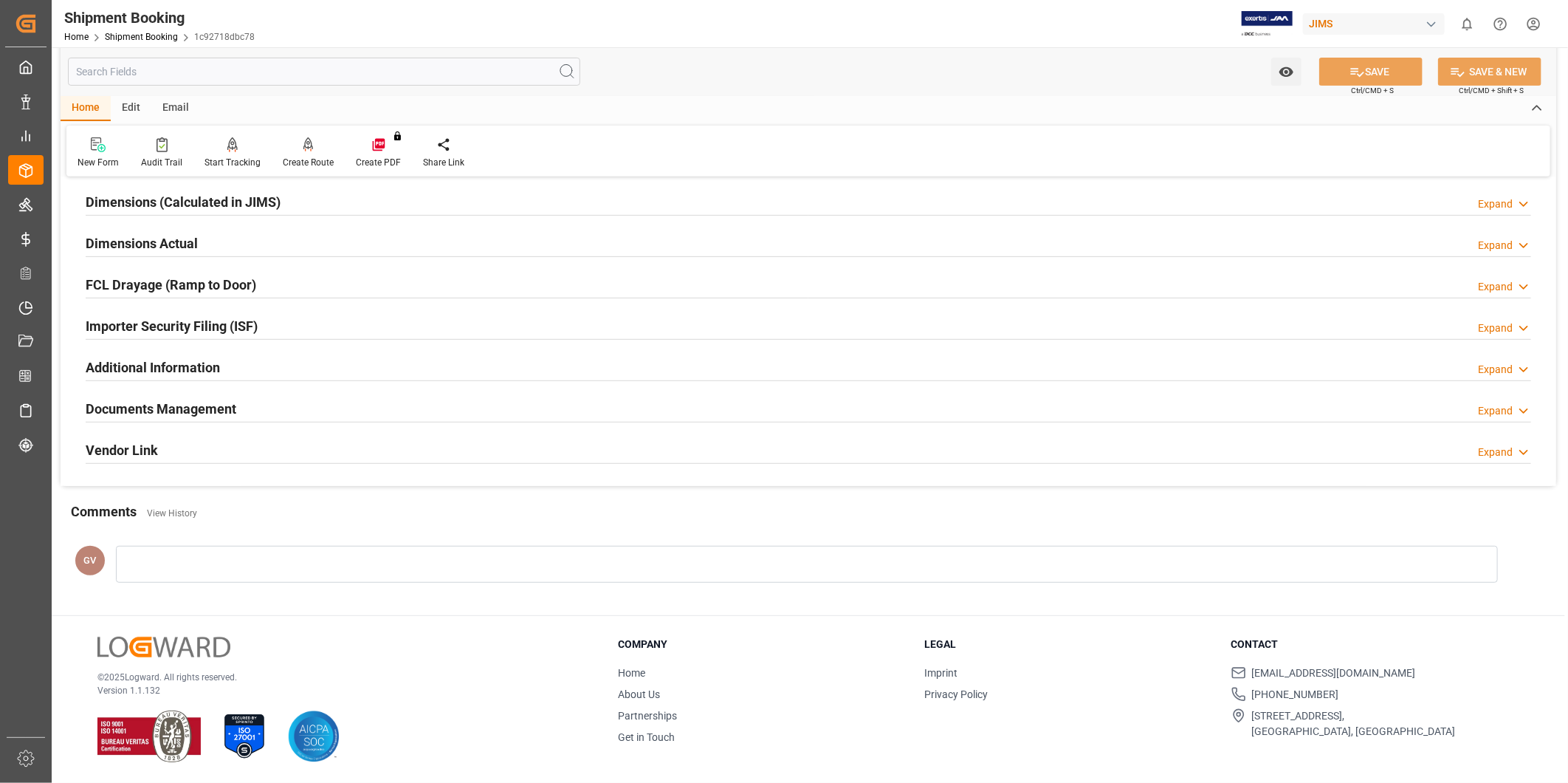
scroll to position [327, 0]
click at [1520, 406] on icon at bounding box center [1524, 411] width 14 height 15
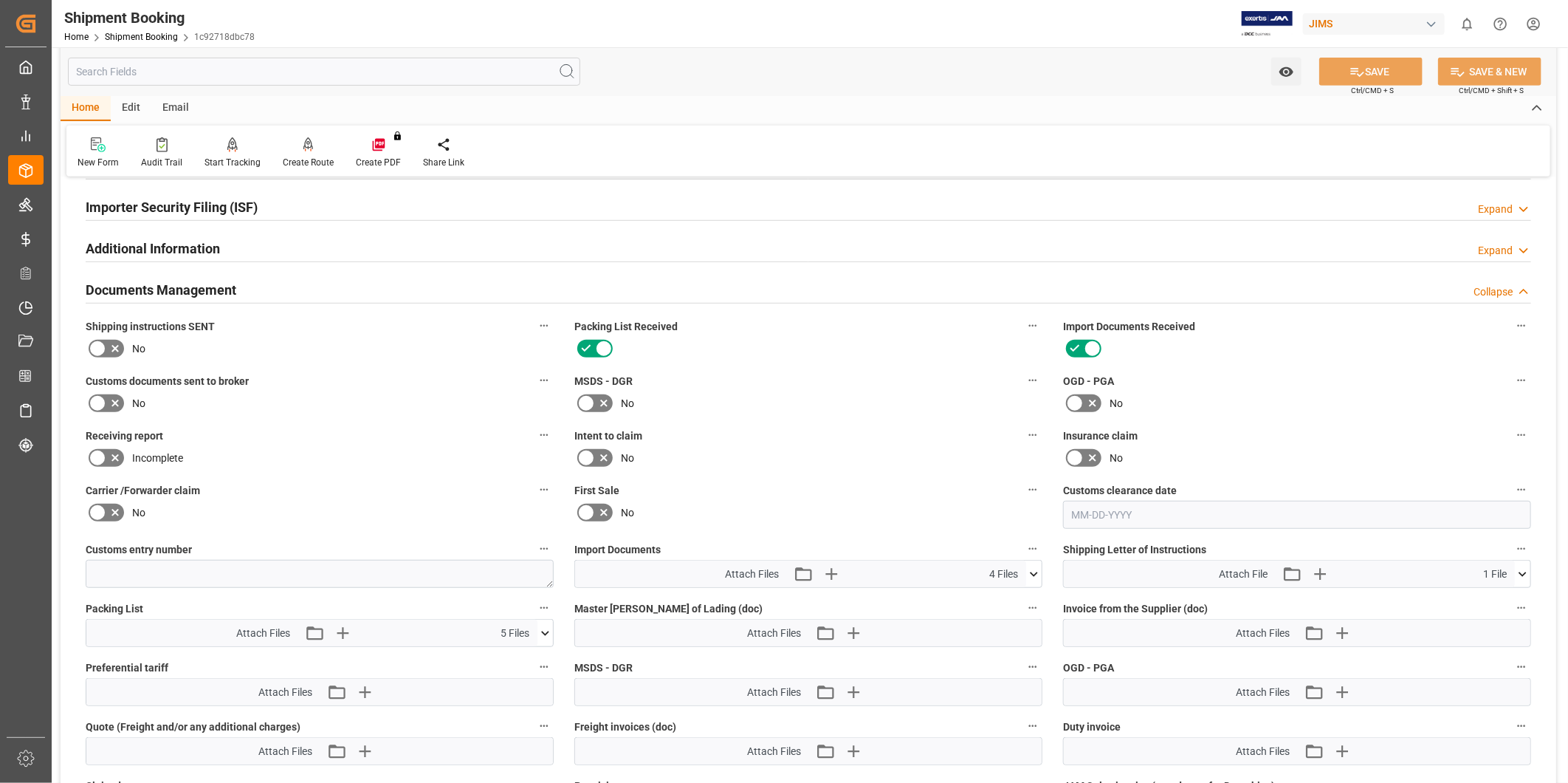
scroll to position [613, 0]
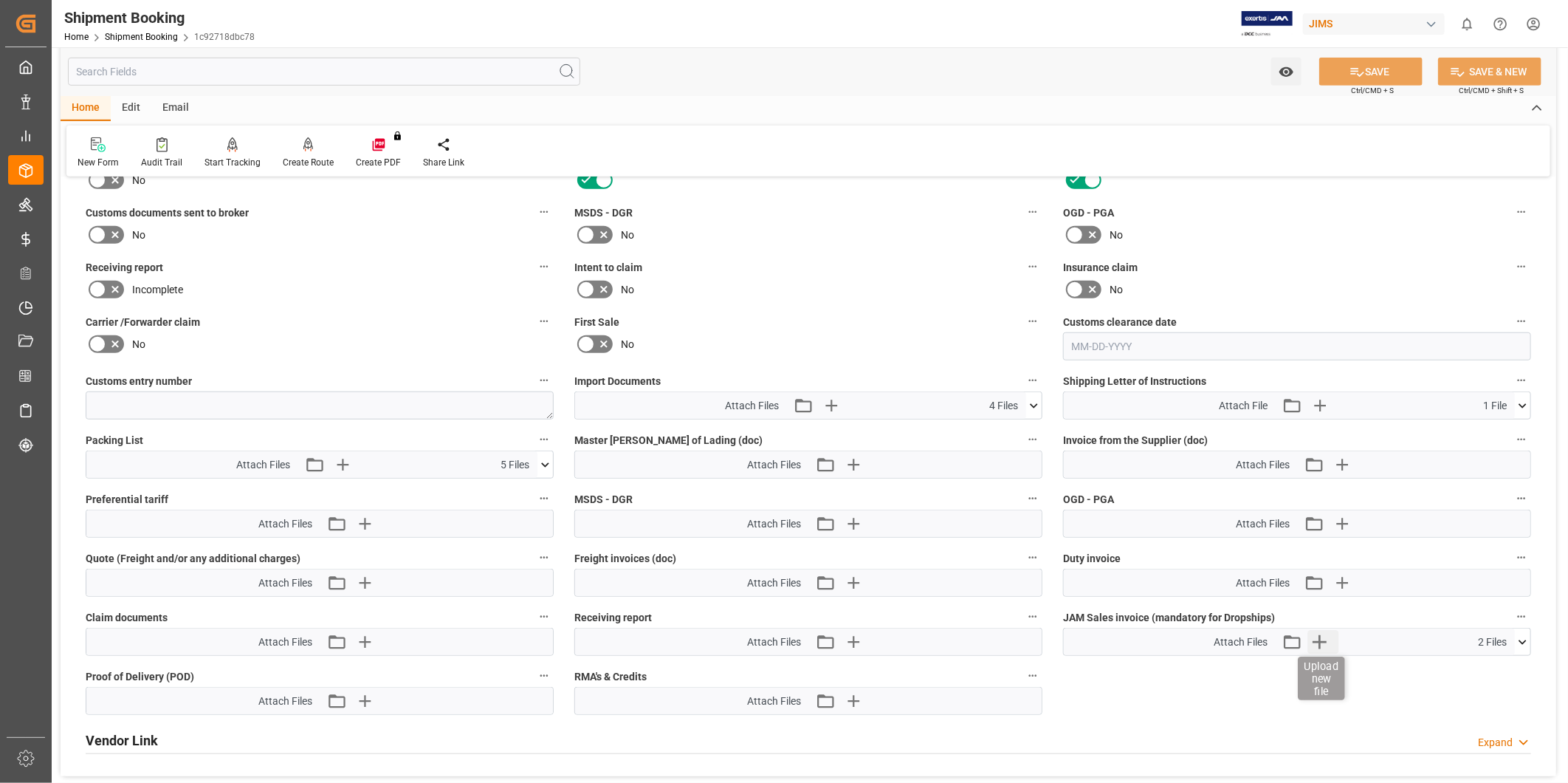
click at [1324, 645] on icon "button" at bounding box center [1320, 641] width 23 height 23
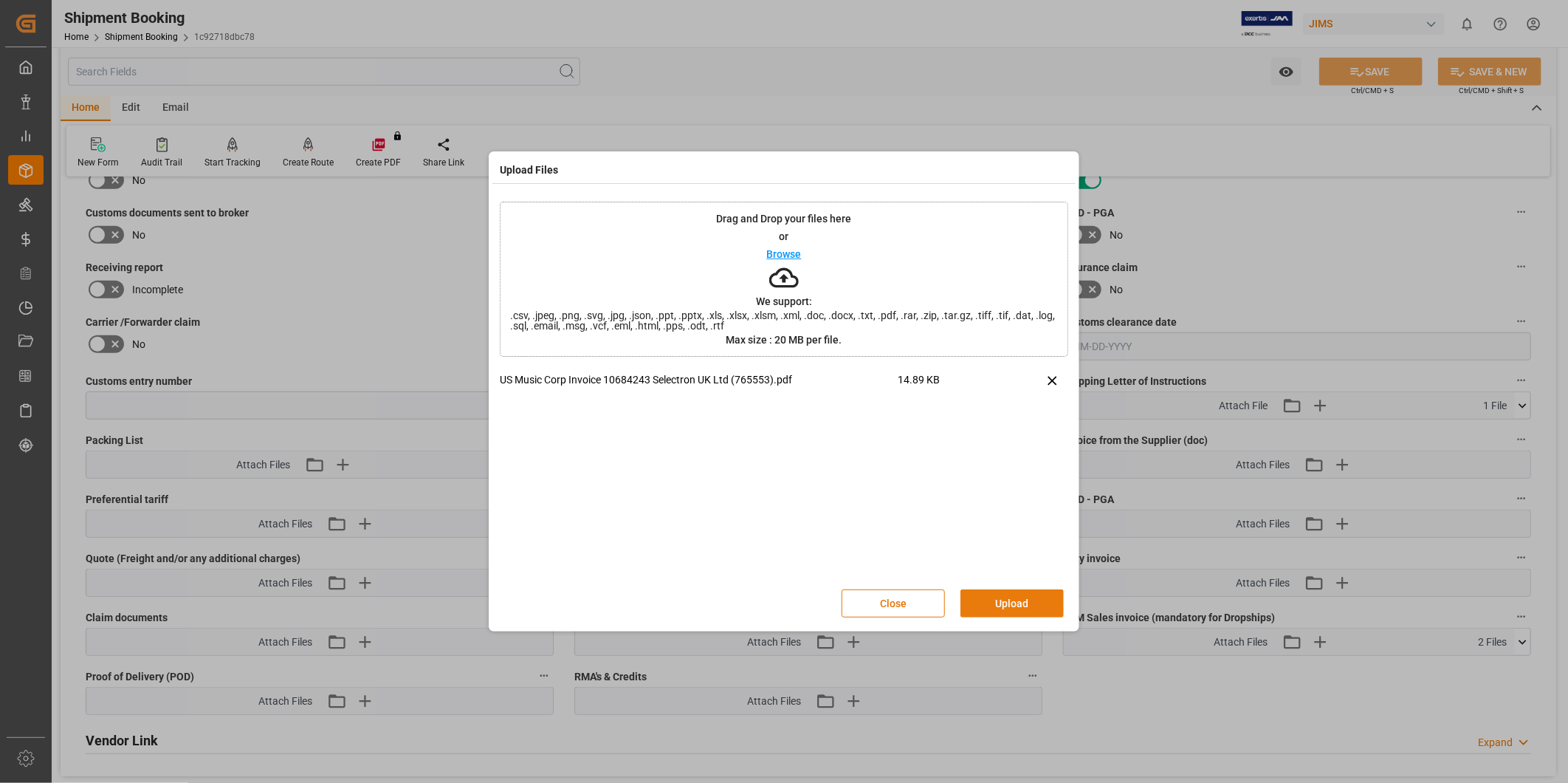
click at [990, 608] on button "Upload" at bounding box center [1012, 602] width 103 height 28
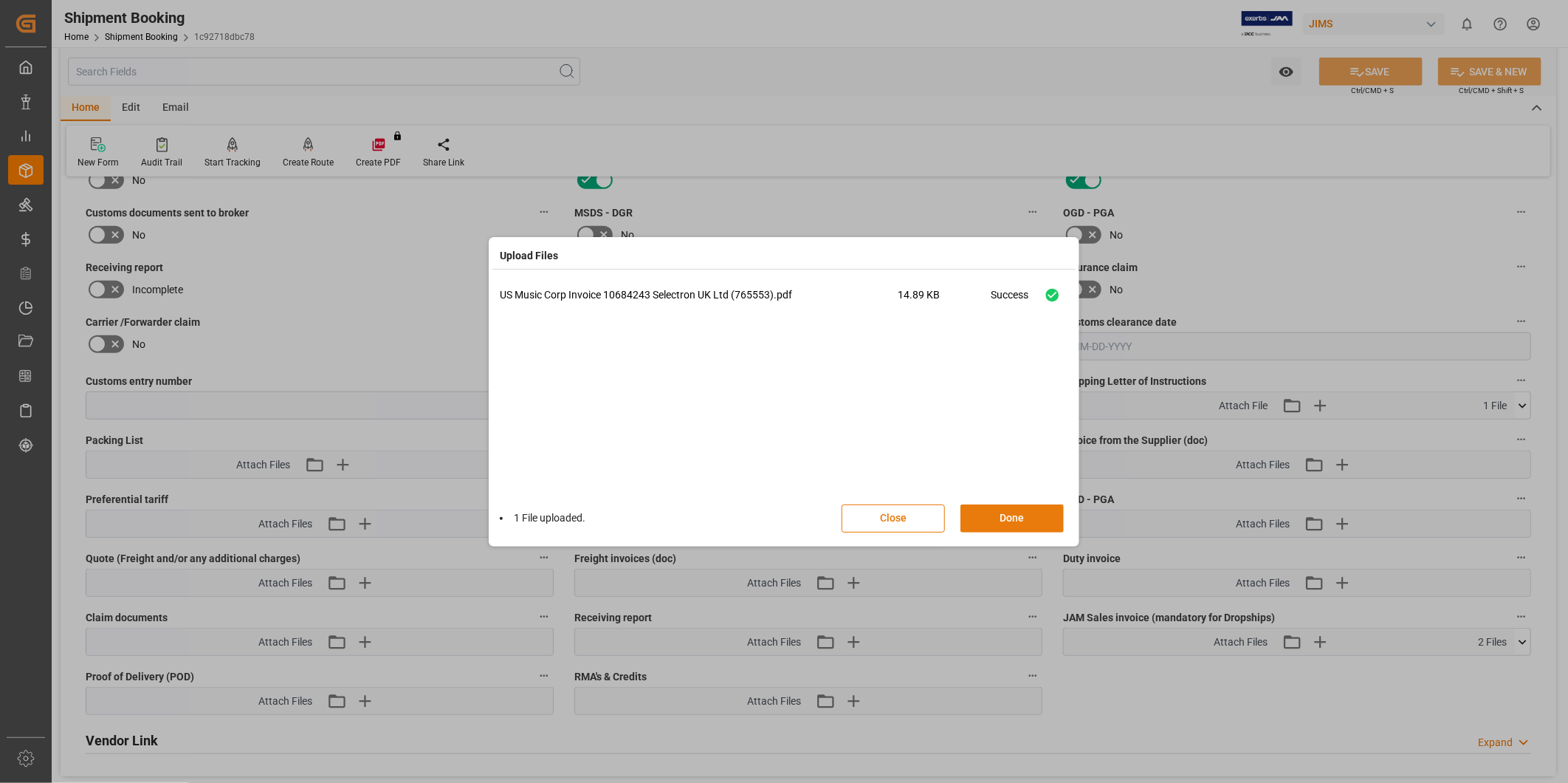
click at [1020, 526] on button "Done" at bounding box center [1012, 517] width 103 height 28
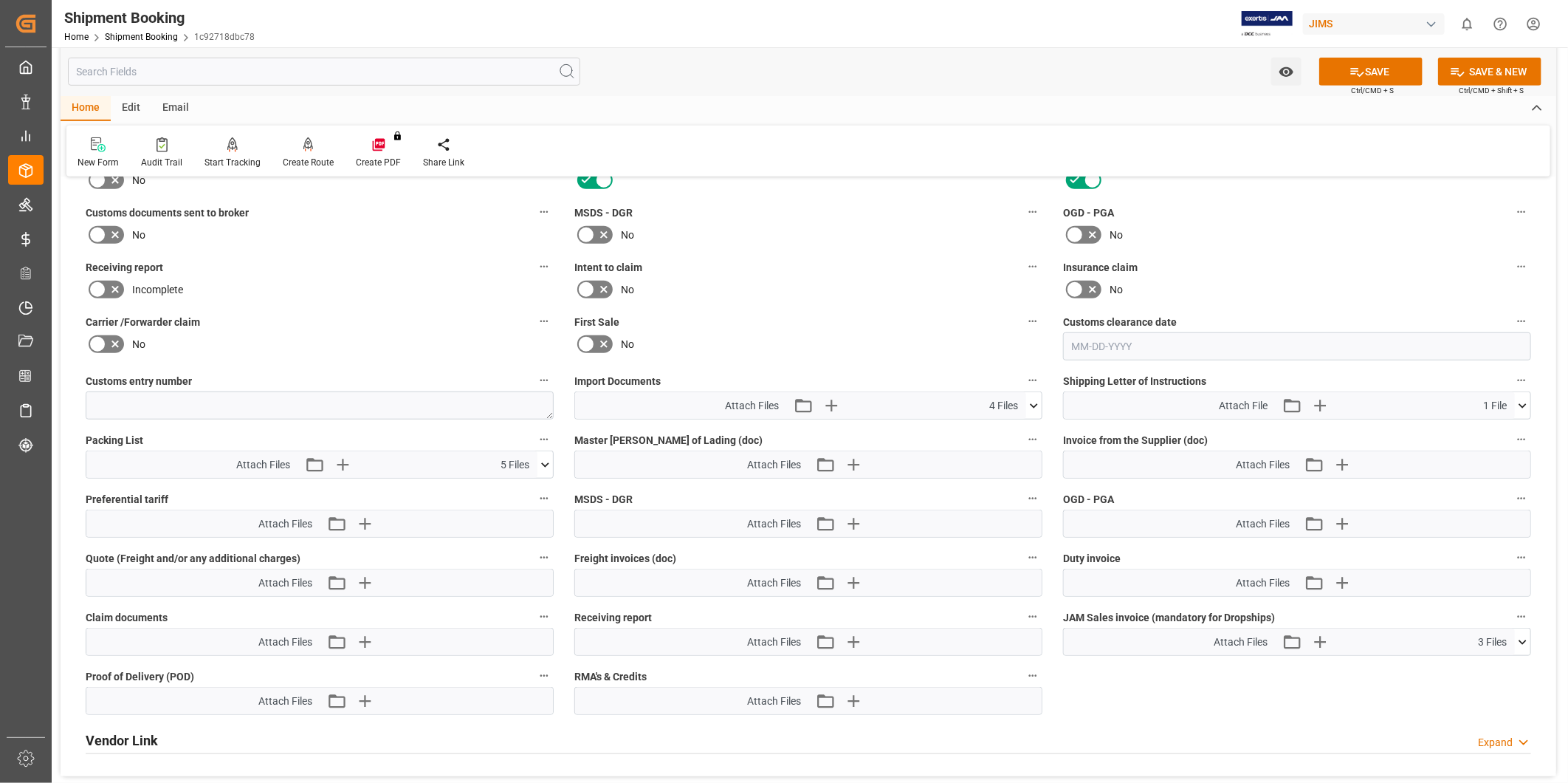
click at [1386, 63] on button "SAVE" at bounding box center [1371, 71] width 103 height 28
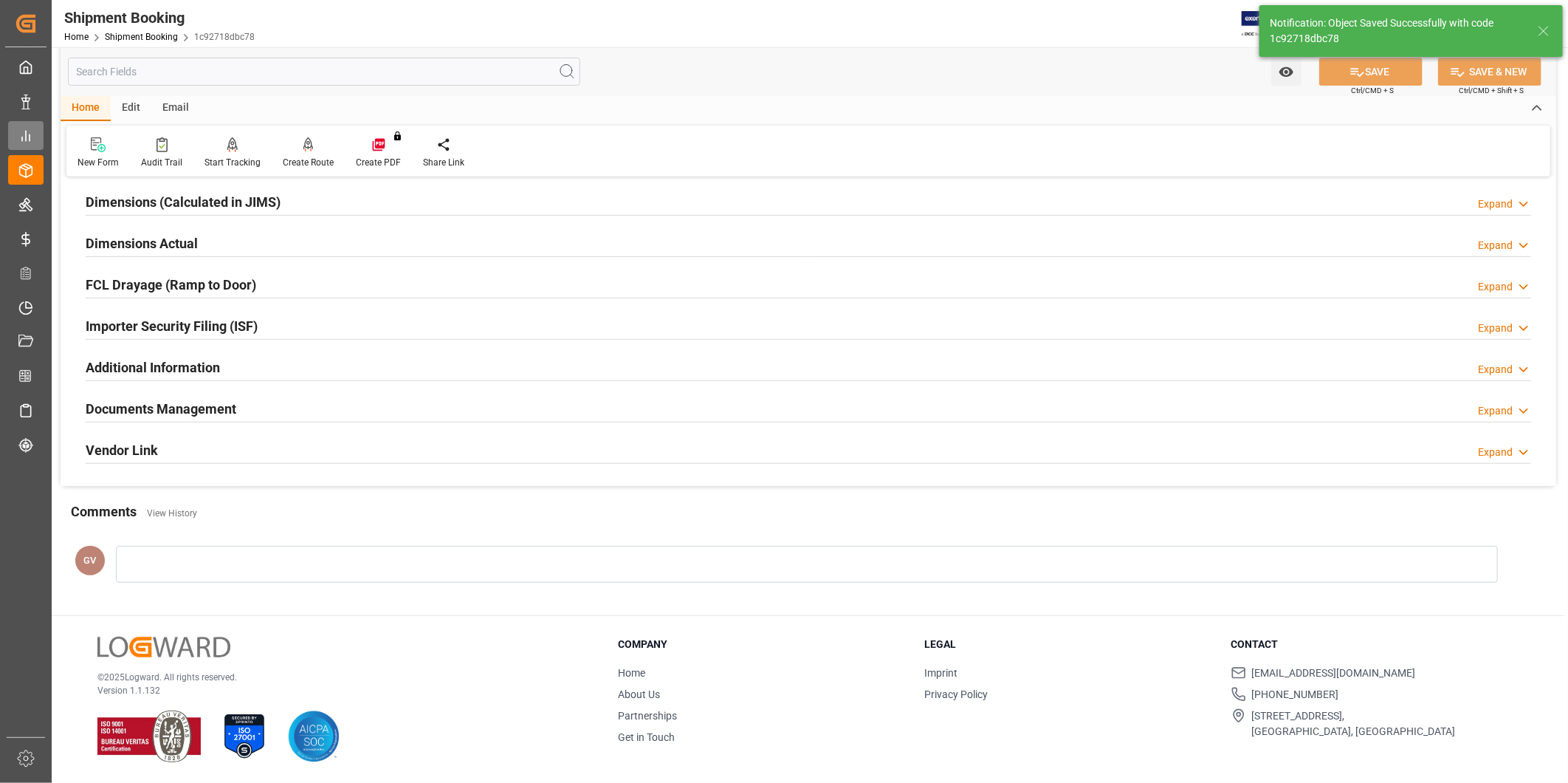
scroll to position [327, 0]
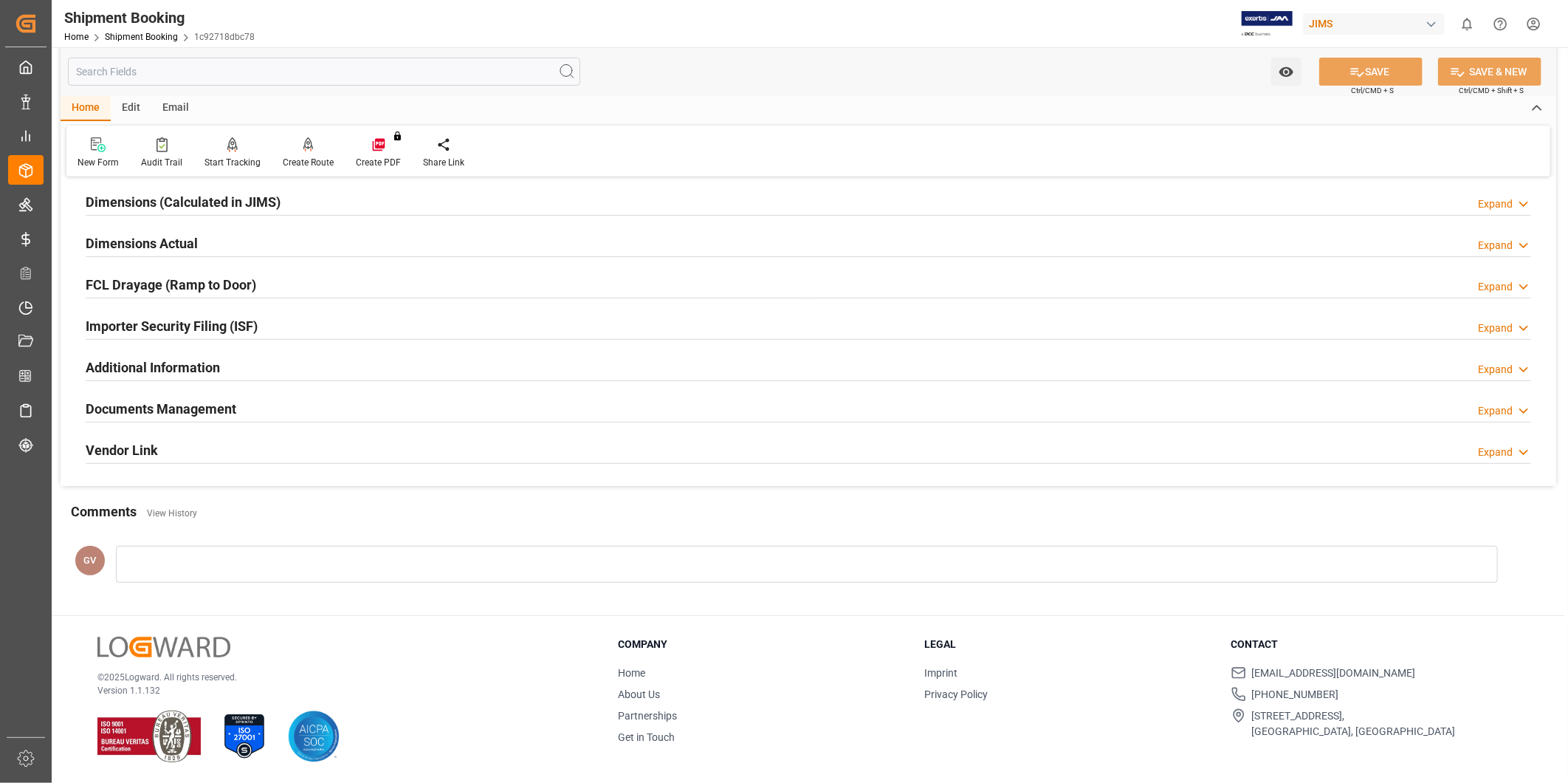
click at [585, 404] on div "Documents Management Expand" at bounding box center [808, 407] width 1445 height 28
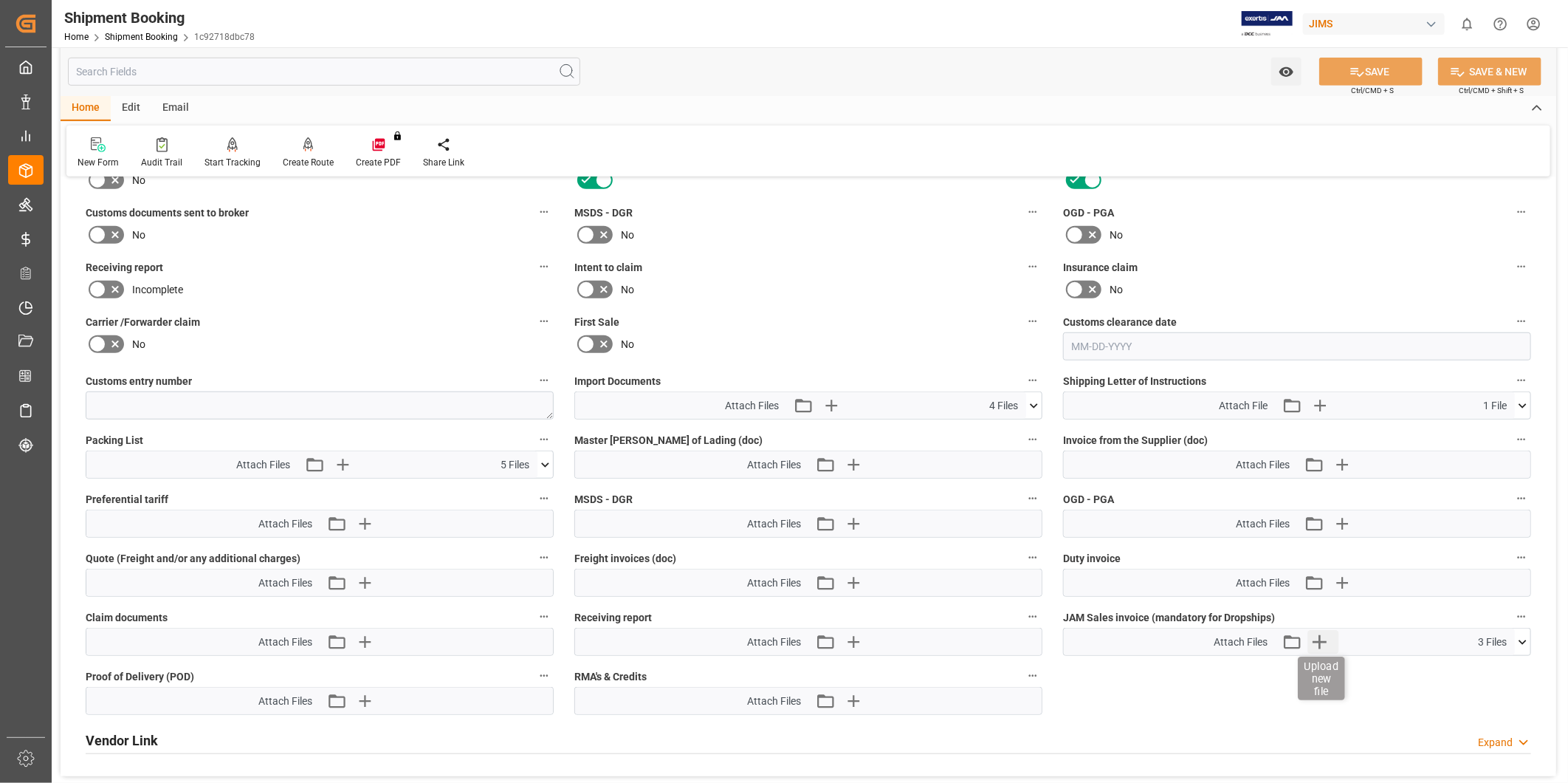
click at [1323, 637] on icon "button" at bounding box center [1320, 641] width 23 height 23
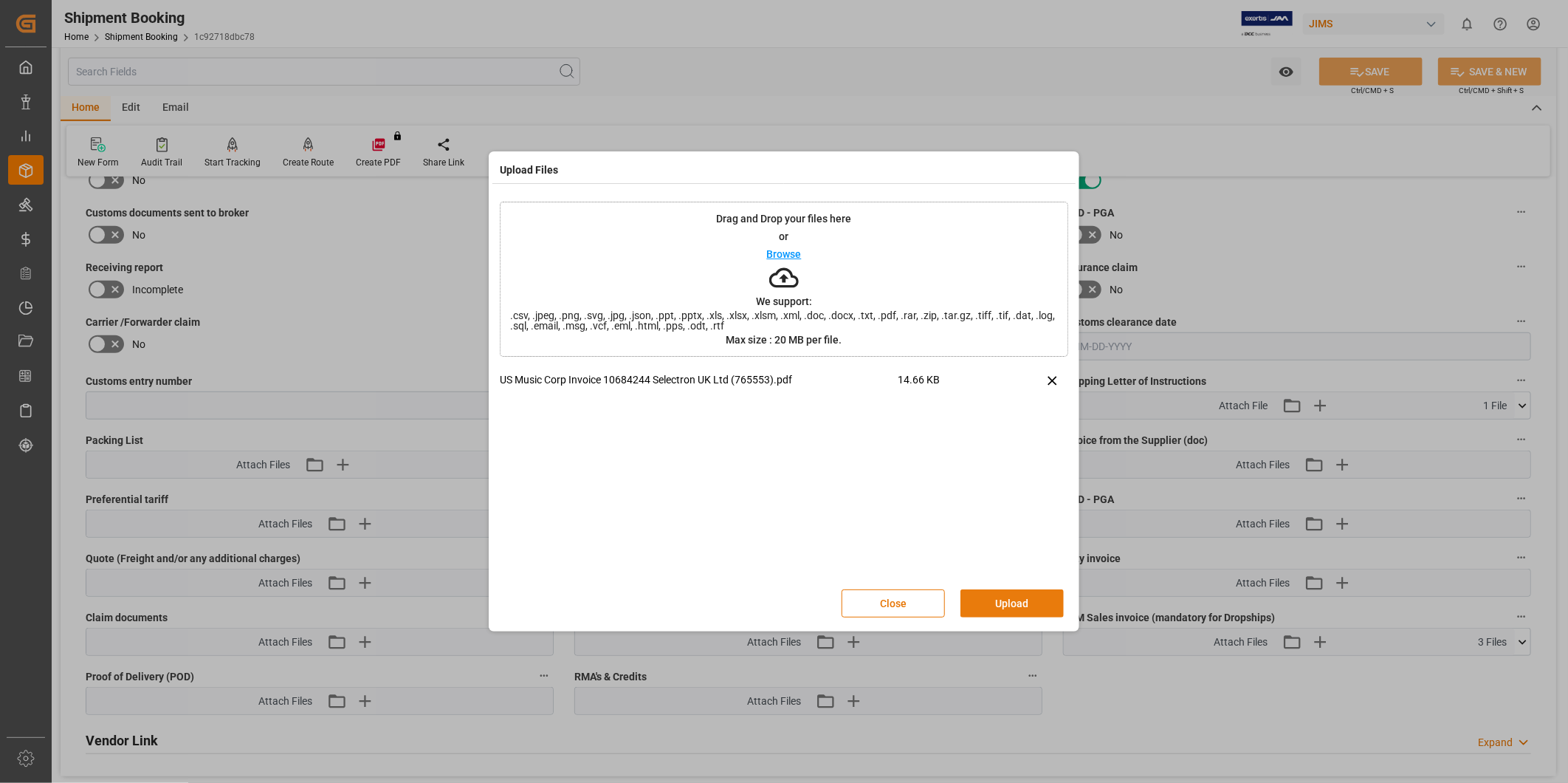
click at [1001, 601] on button "Upload" at bounding box center [1012, 602] width 103 height 28
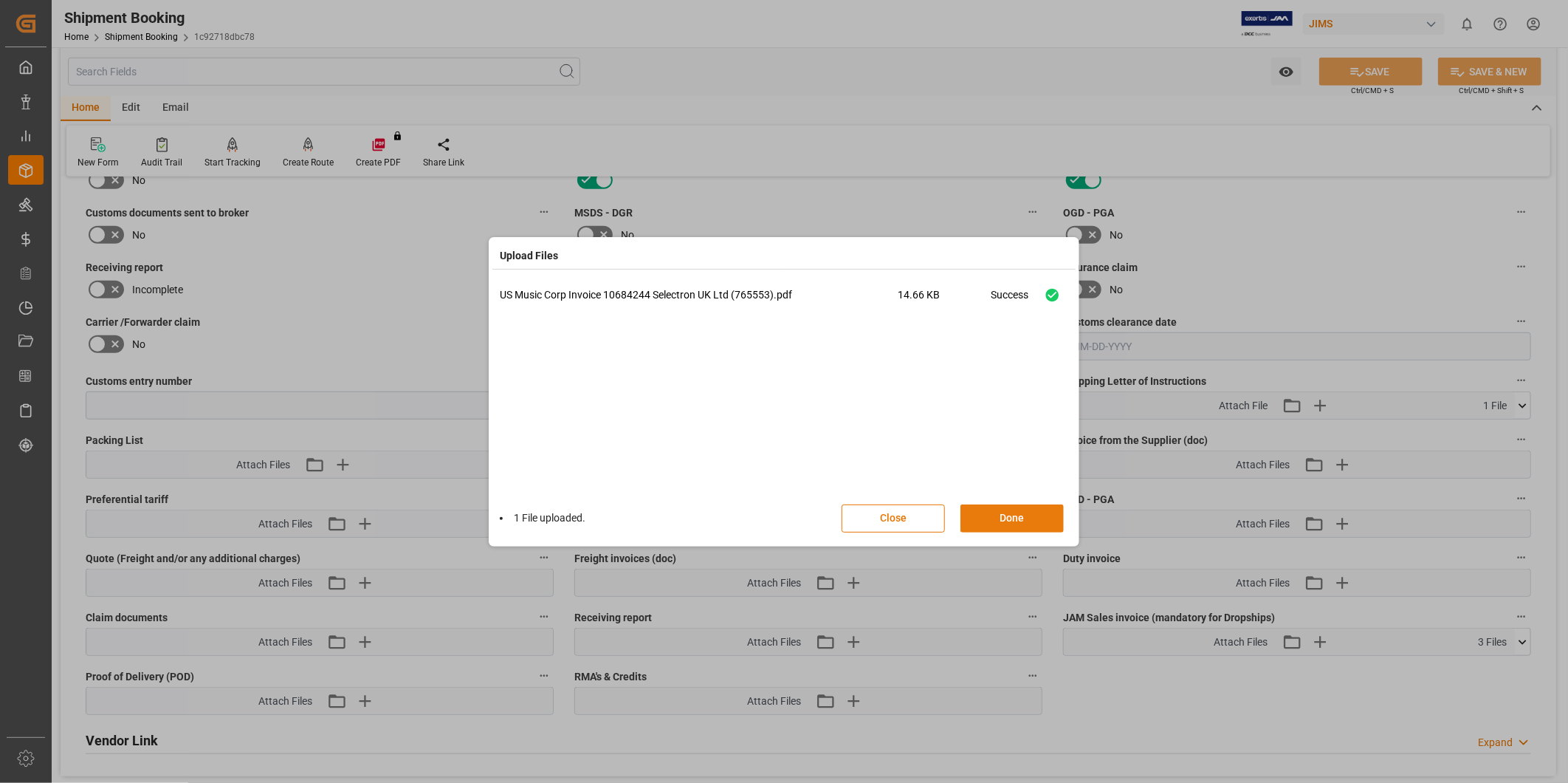
drag, startPoint x: 1008, startPoint y: 519, endPoint x: 1163, endPoint y: 374, distance: 212.2
click at [1008, 517] on button "Done" at bounding box center [1012, 517] width 103 height 28
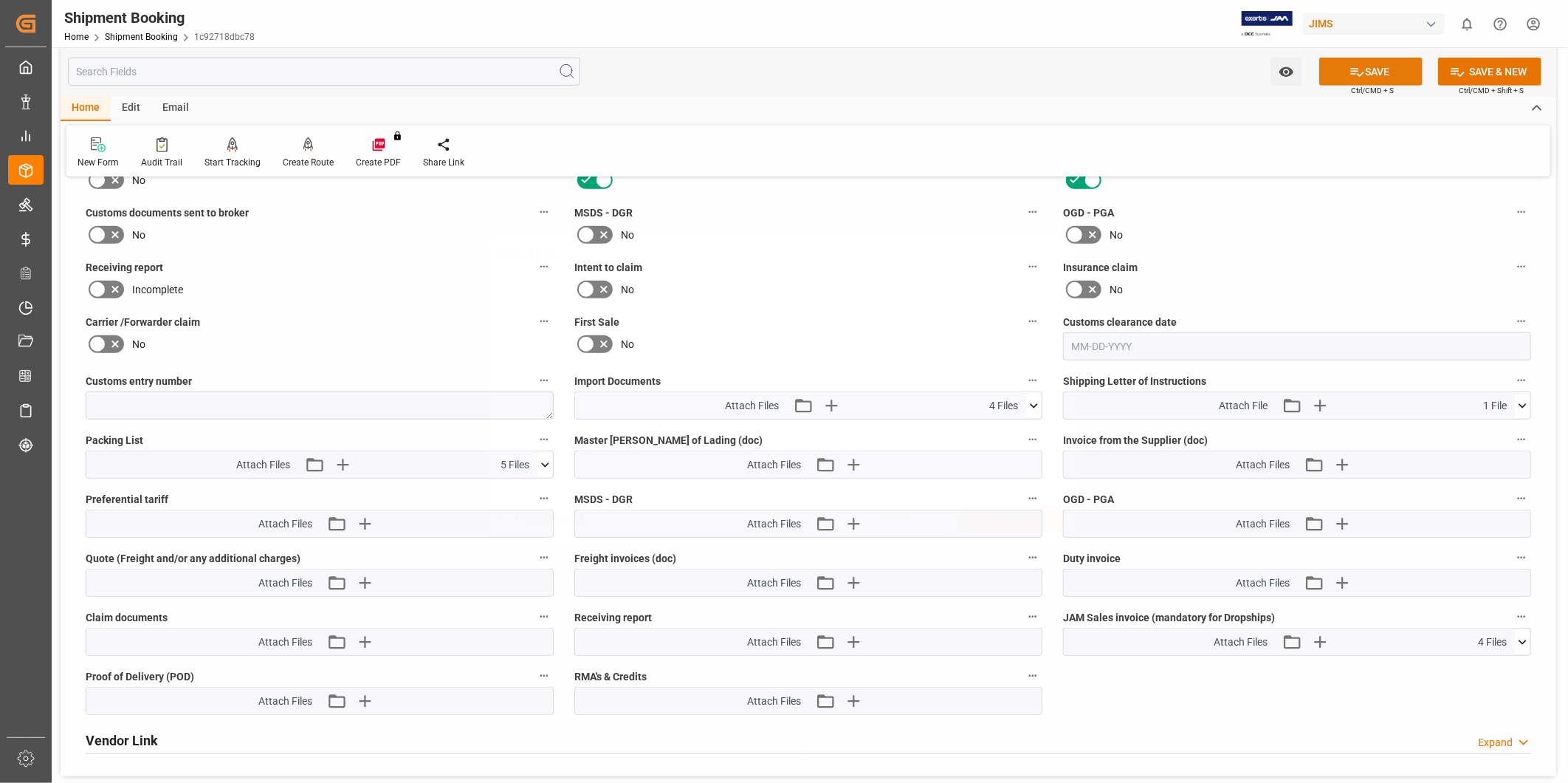
click at [1363, 77] on button "SAVE" at bounding box center [1371, 71] width 103 height 28
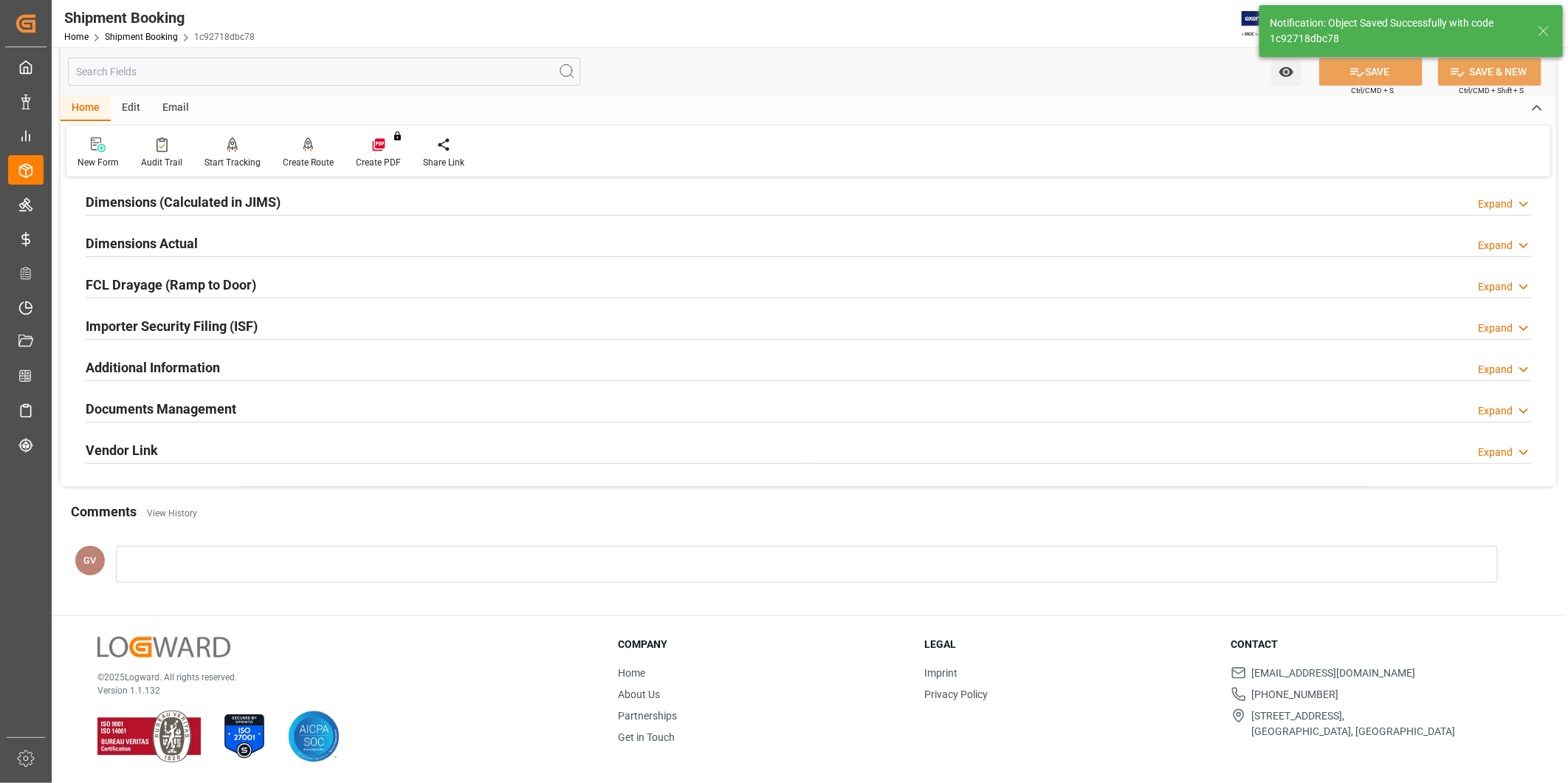
scroll to position [327, 0]
